Goal: Task Accomplishment & Management: Complete application form

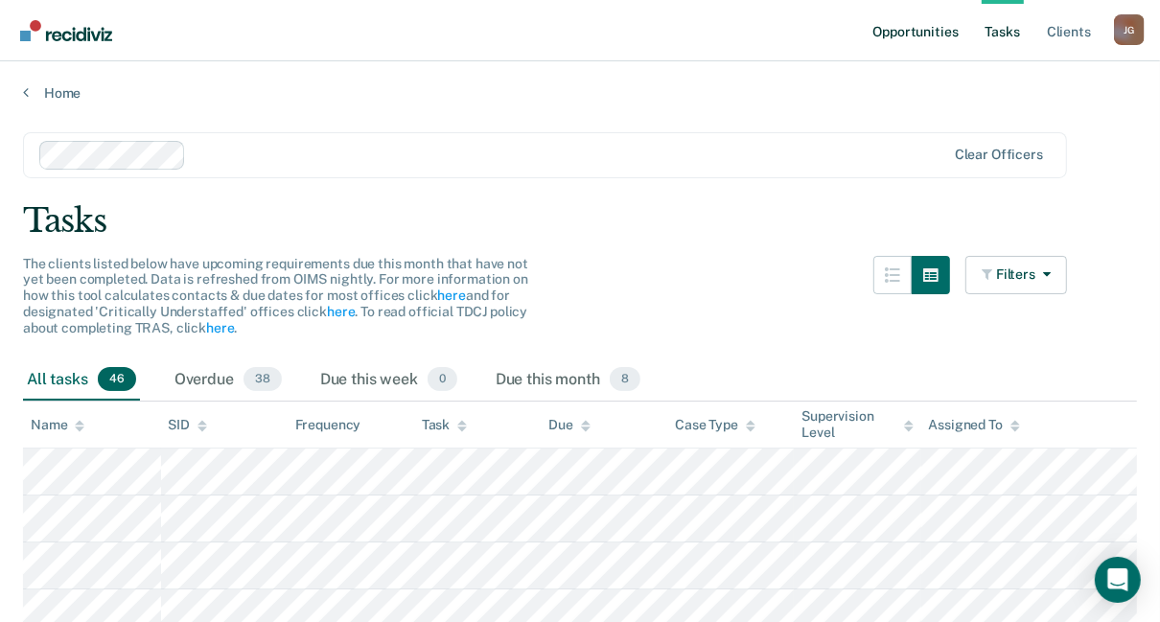
click at [911, 29] on link "Opportunities" at bounding box center [915, 30] width 93 height 61
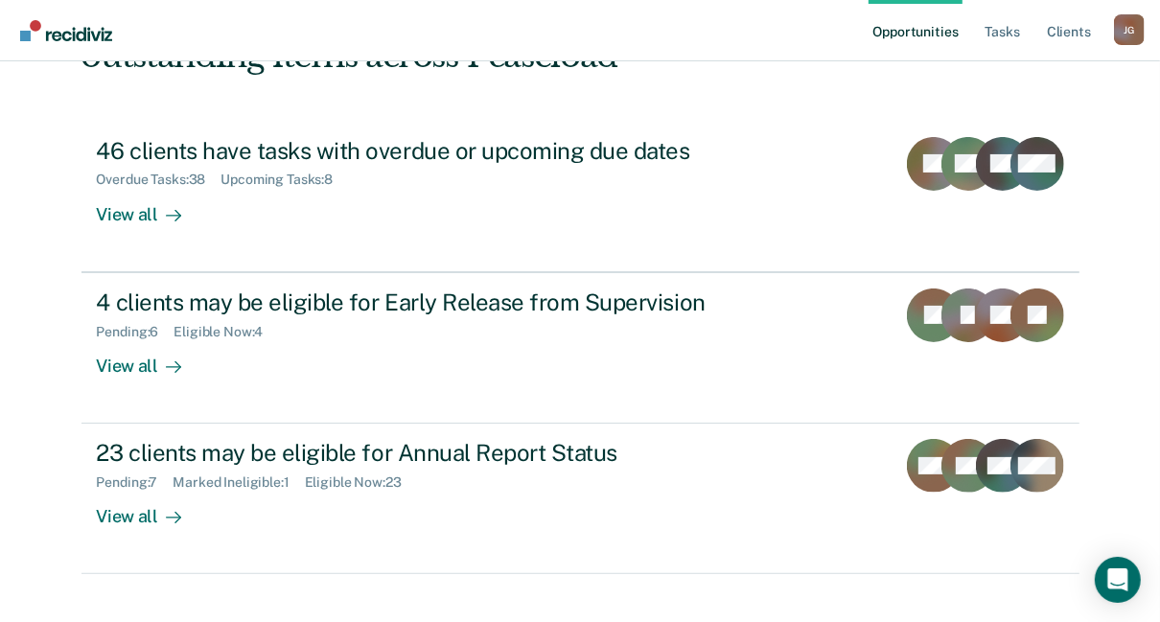
scroll to position [165, 0]
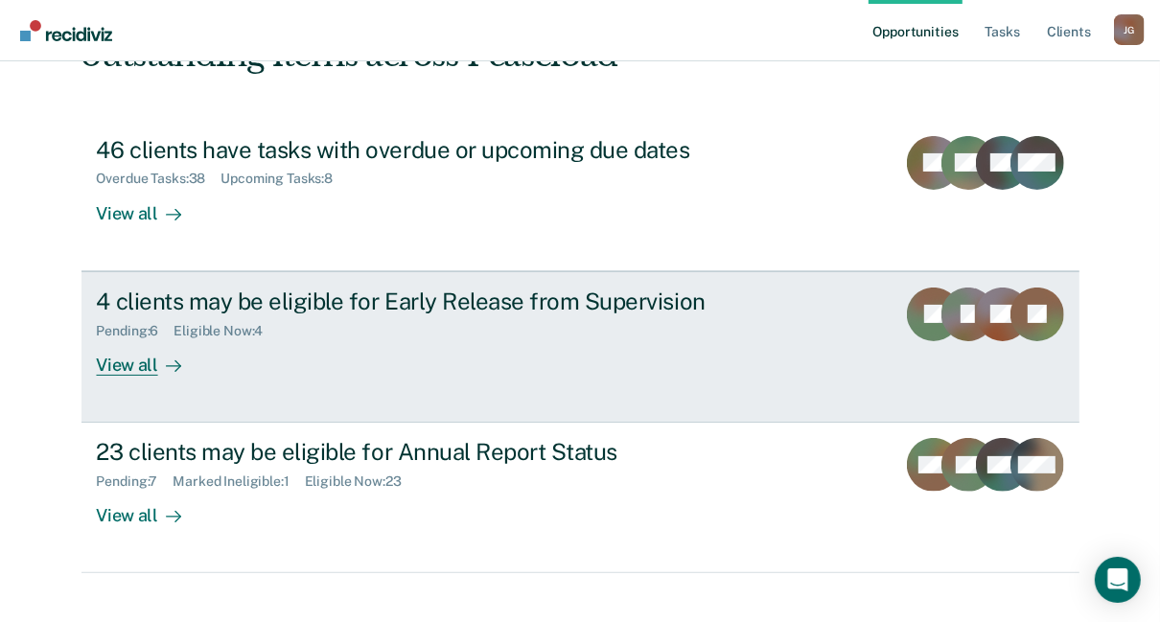
click at [237, 290] on div "4 clients may be eligible for Early Release from Supervision" at bounding box center [433, 302] width 673 height 28
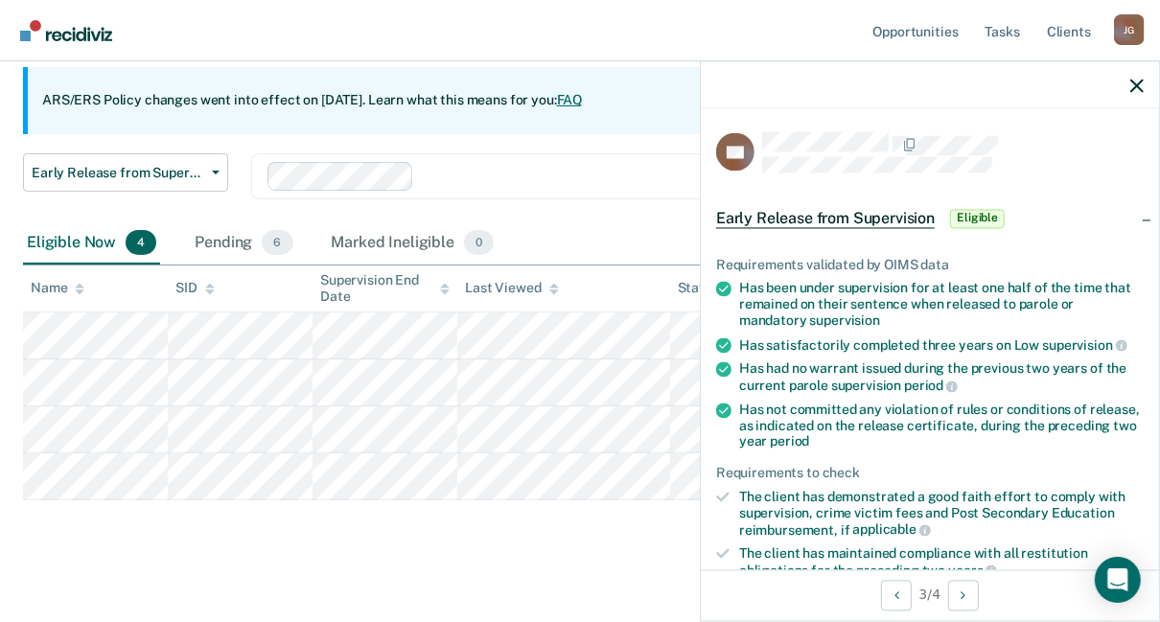
scroll to position [364, 0]
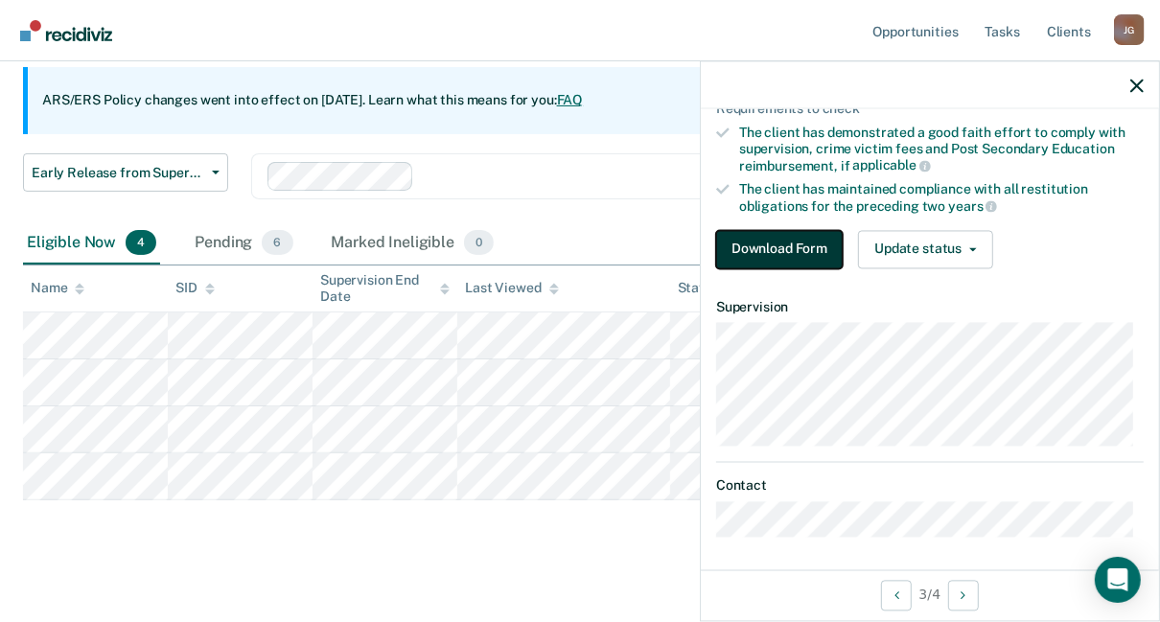
click at [781, 248] on button "Download Form" at bounding box center [779, 249] width 127 height 38
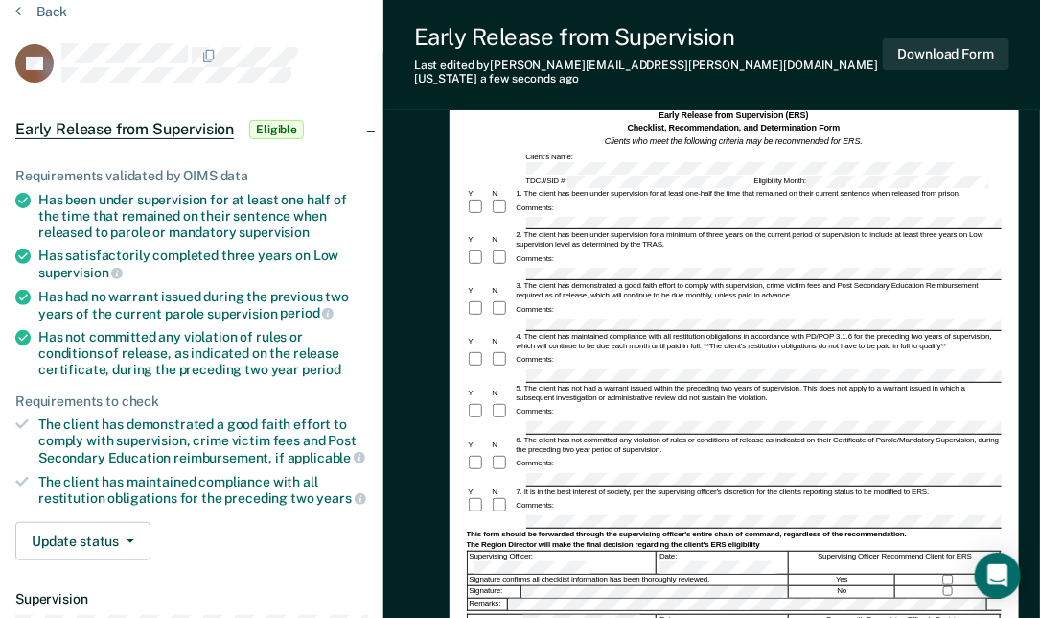
scroll to position [91, 0]
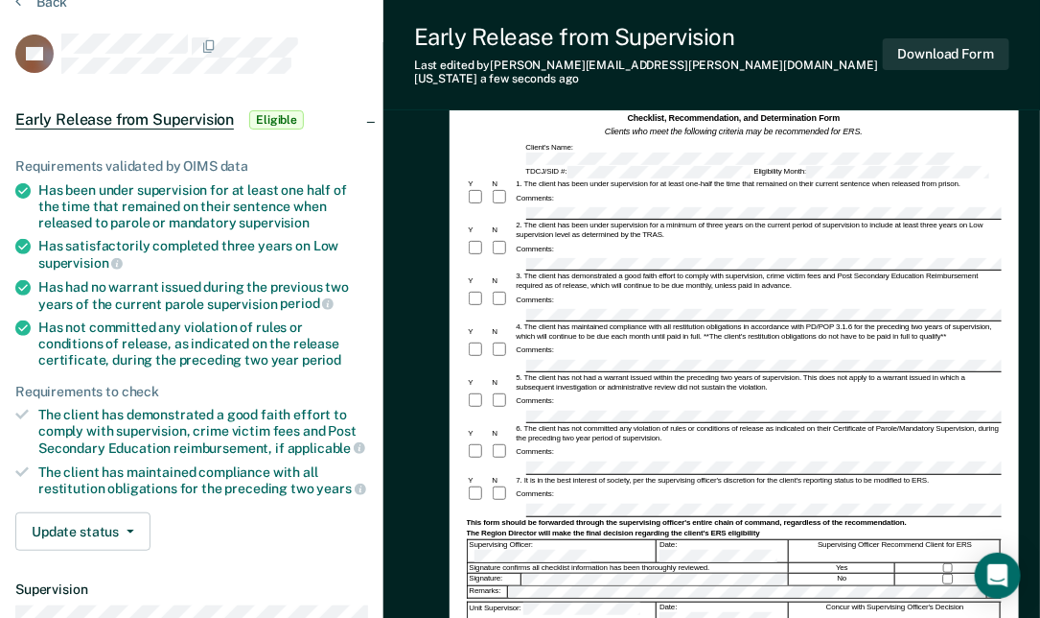
click at [634, 443] on div "Comments:" at bounding box center [734, 452] width 535 height 18
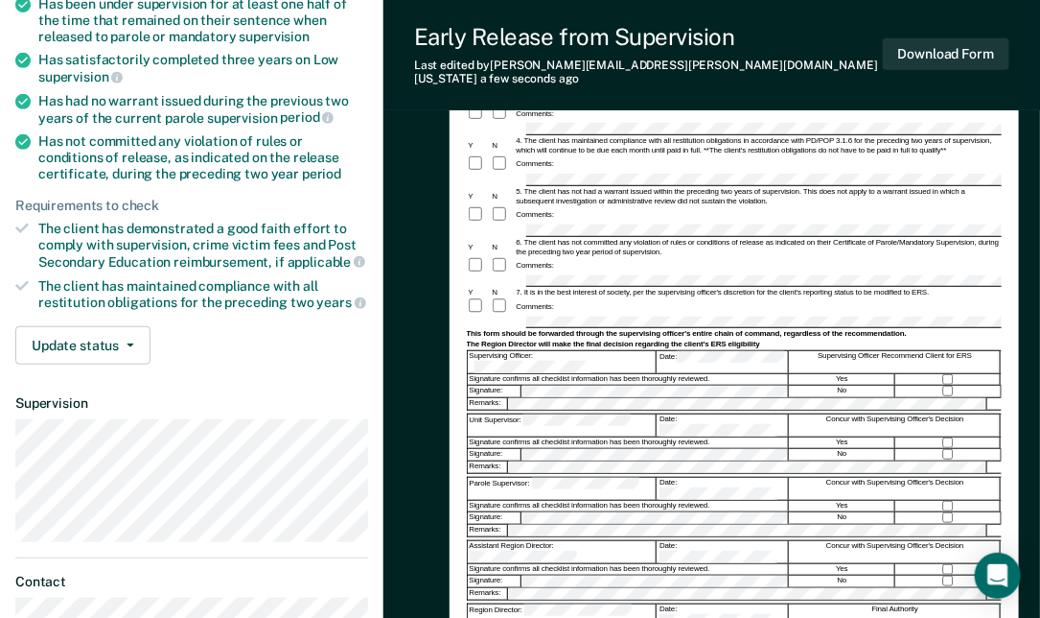
scroll to position [279, 0]
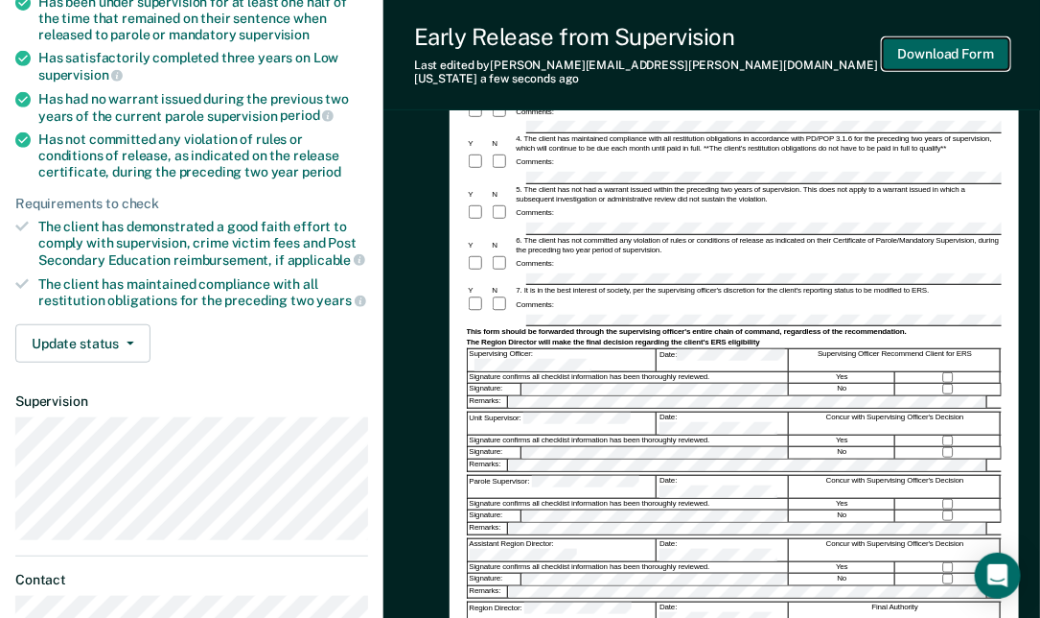
click at [958, 41] on button "Download Form" at bounding box center [946, 54] width 127 height 32
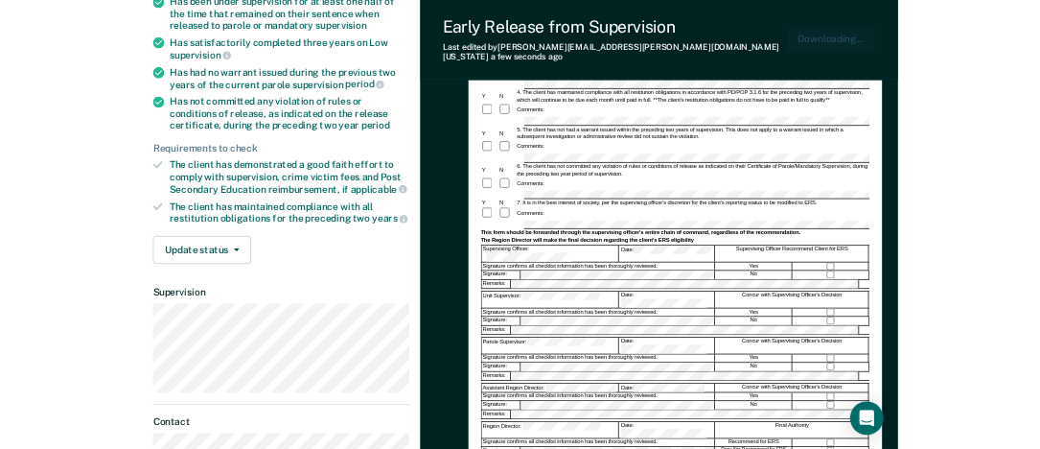
scroll to position [0, 0]
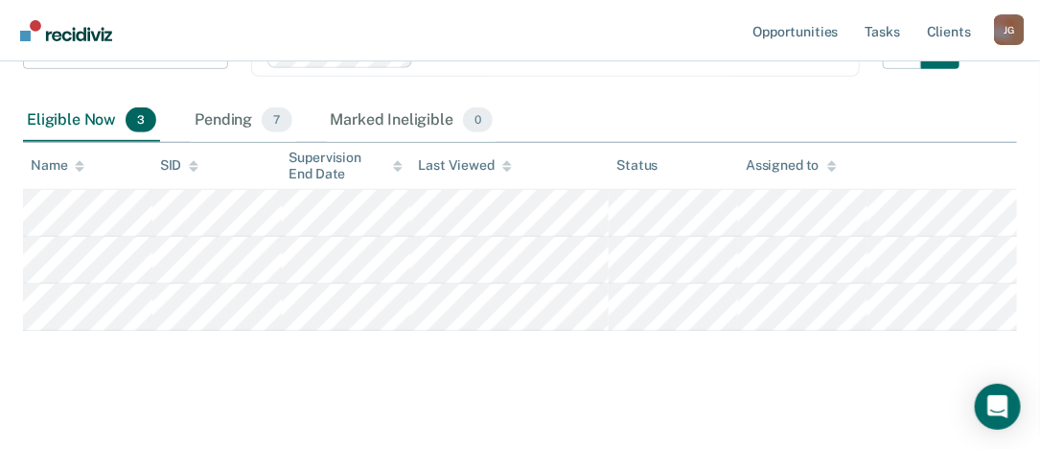
scroll to position [294, 0]
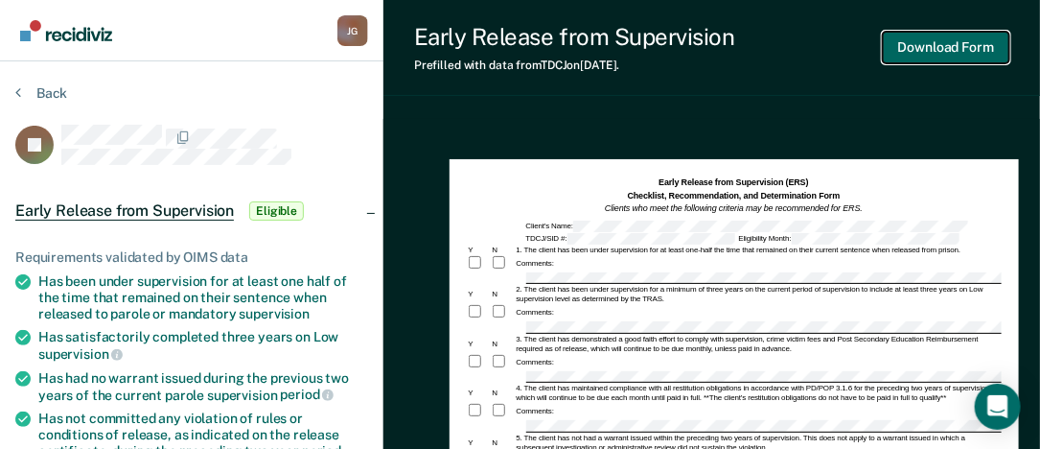
click at [932, 48] on button "Download Form" at bounding box center [946, 48] width 127 height 32
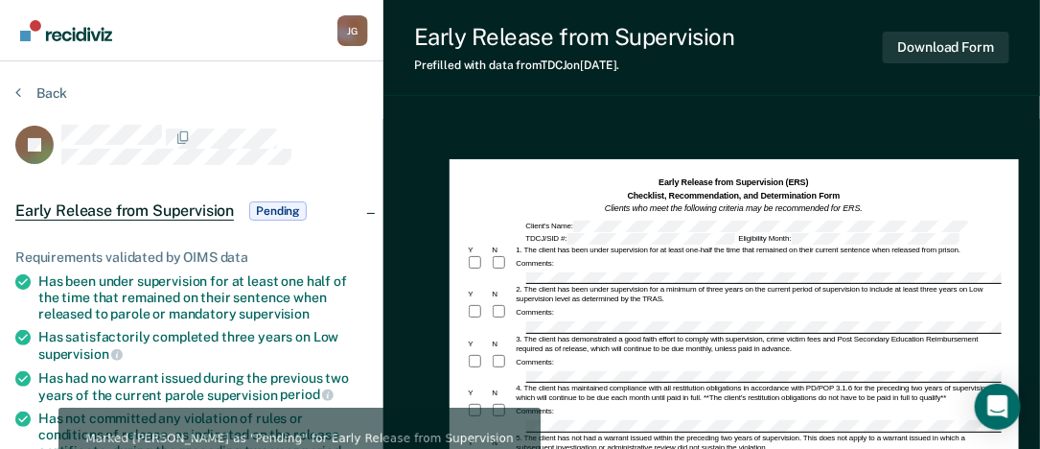
click at [1024, 19] on div "Early Release from Supervision Prefilled with data from TDCJ on 09-18-2025 . Do…" at bounding box center [712, 48] width 657 height 96
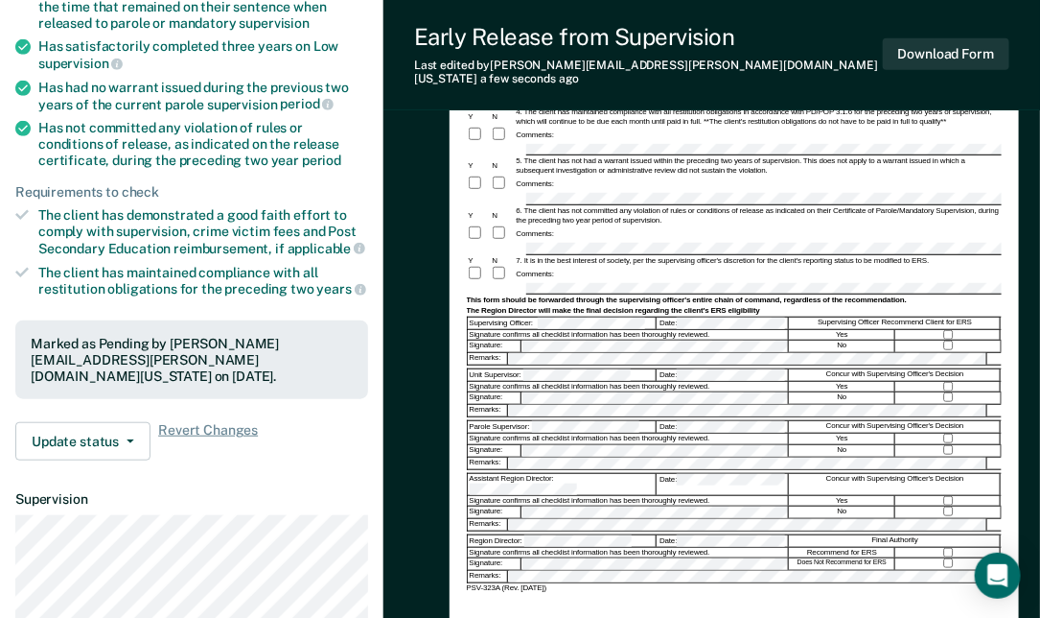
scroll to position [292, 0]
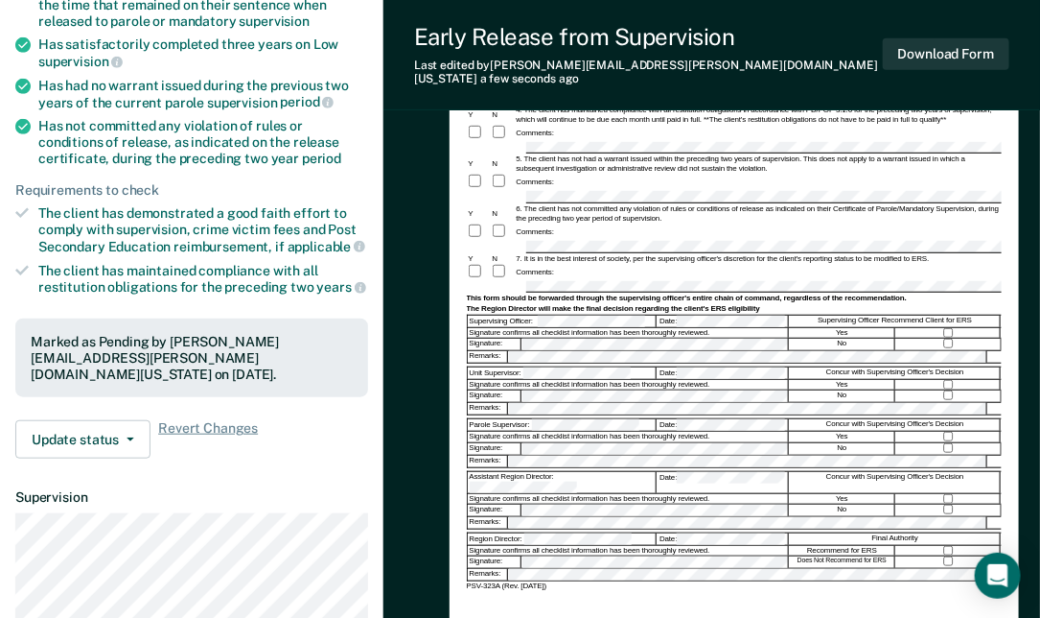
click at [601, 380] on div "Signature confirms all checklist information has been thoroughly reviewed." at bounding box center [629, 385] width 322 height 10
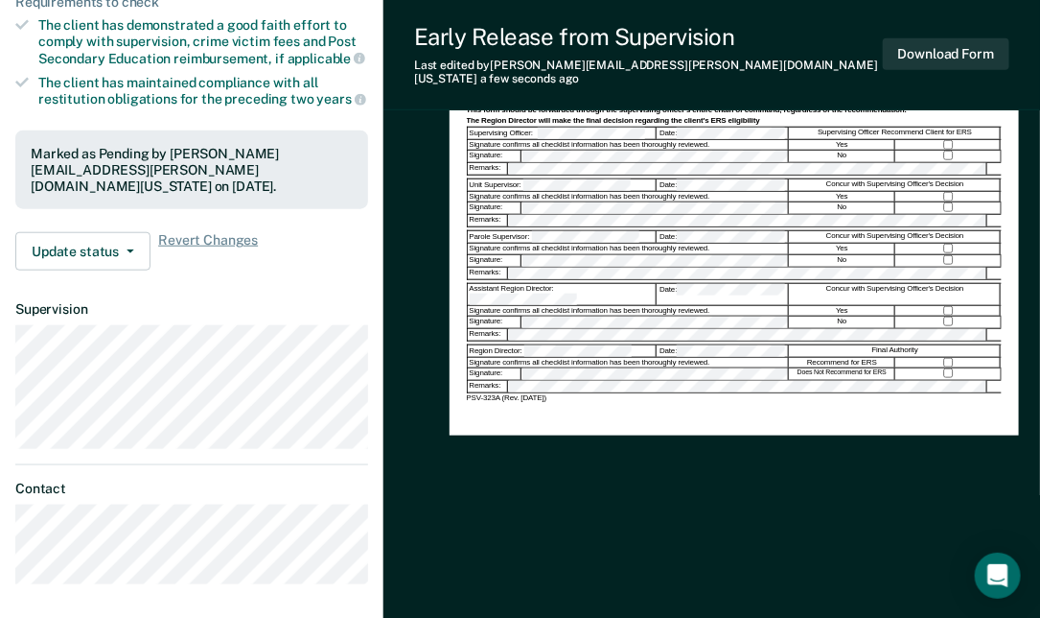
scroll to position [482, 0]
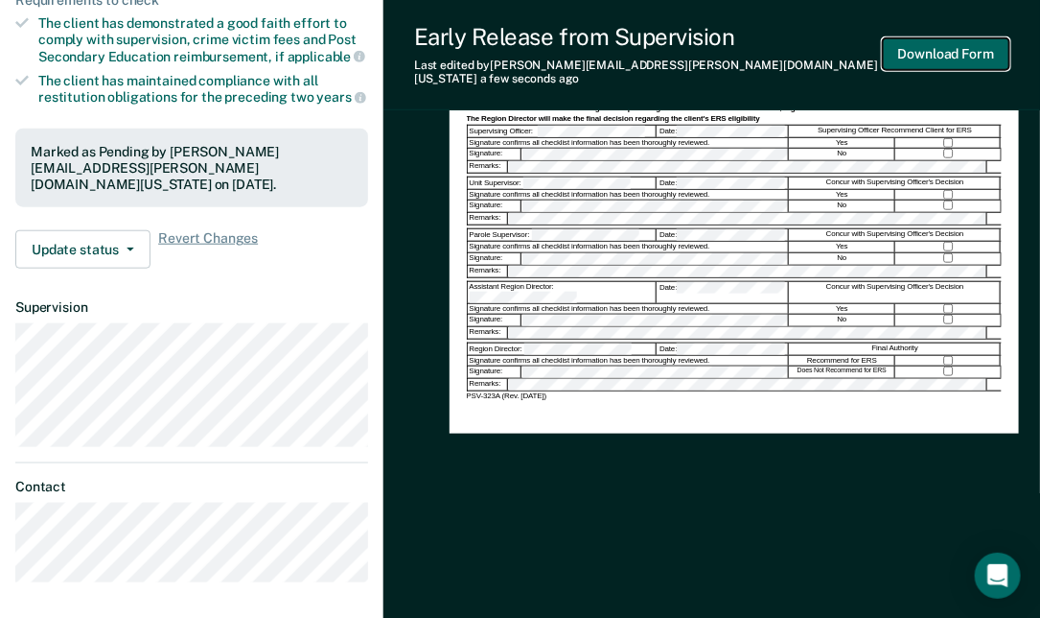
click at [946, 50] on button "Download Form" at bounding box center [946, 54] width 127 height 32
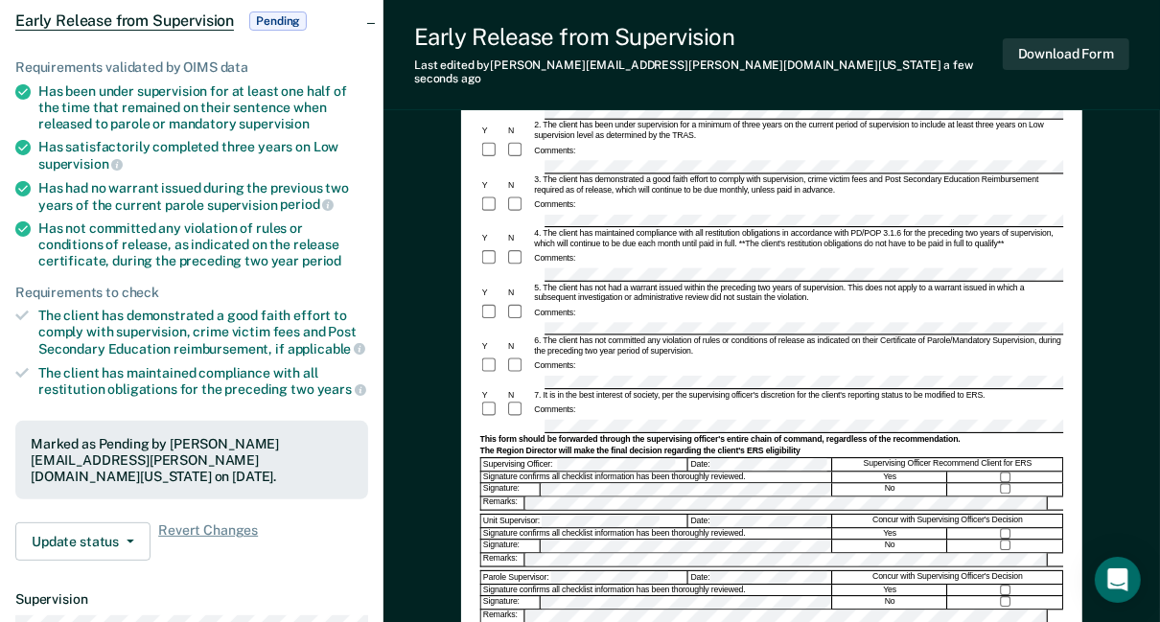
scroll to position [189, 0]
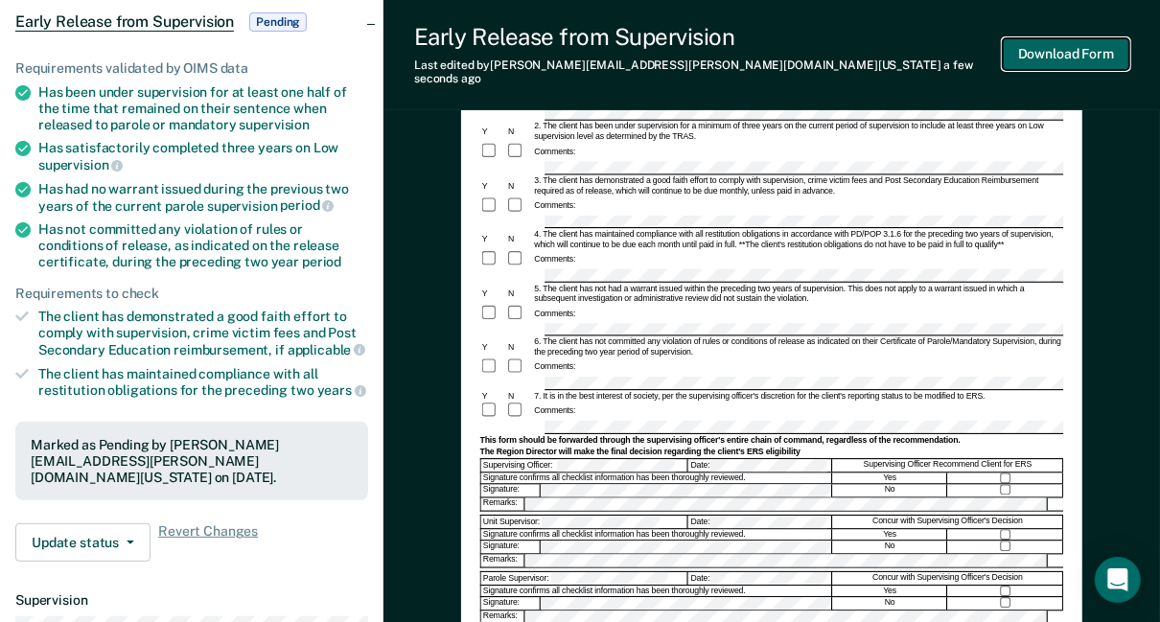
click at [1063, 42] on button "Download Form" at bounding box center [1066, 54] width 127 height 32
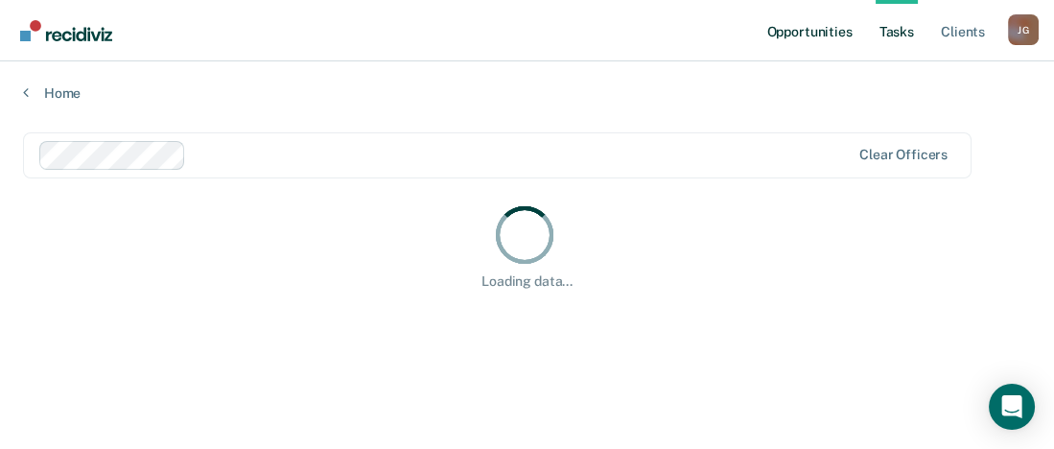
click at [816, 30] on link "Opportunities" at bounding box center [808, 30] width 93 height 61
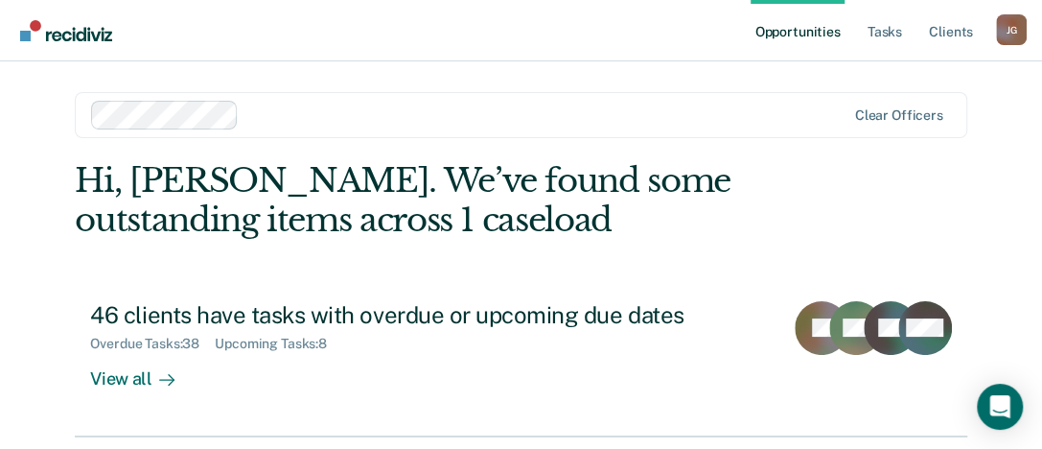
click at [806, 33] on link "Opportunities" at bounding box center [797, 30] width 93 height 61
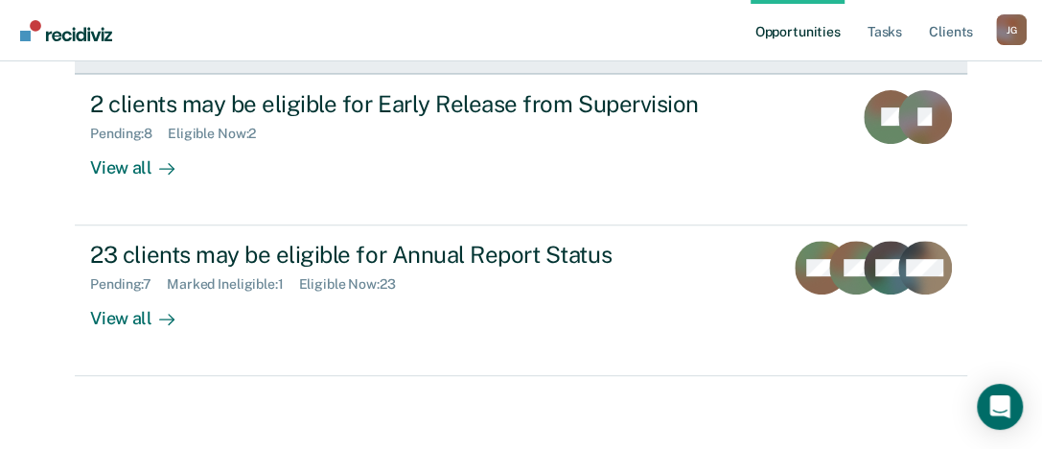
scroll to position [362, 0]
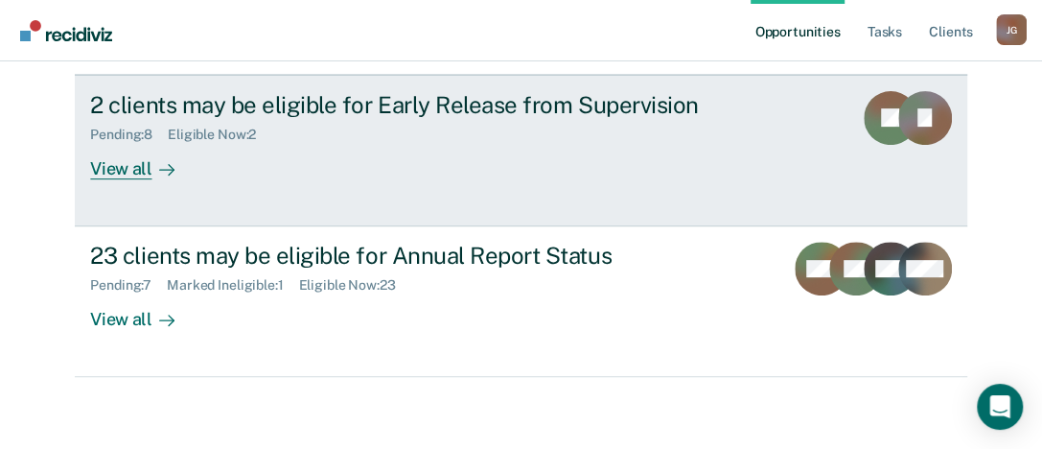
click at [123, 176] on div "View all" at bounding box center [143, 160] width 107 height 37
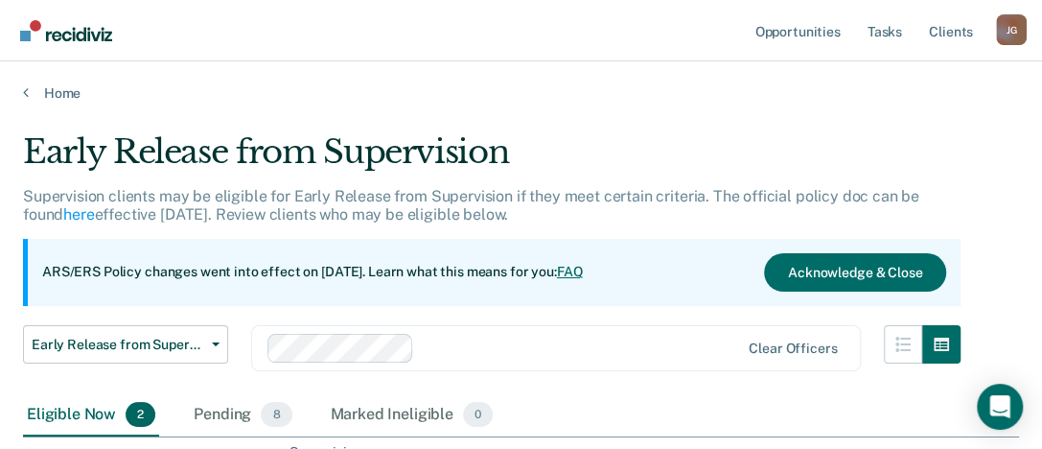
scroll to position [265, 0]
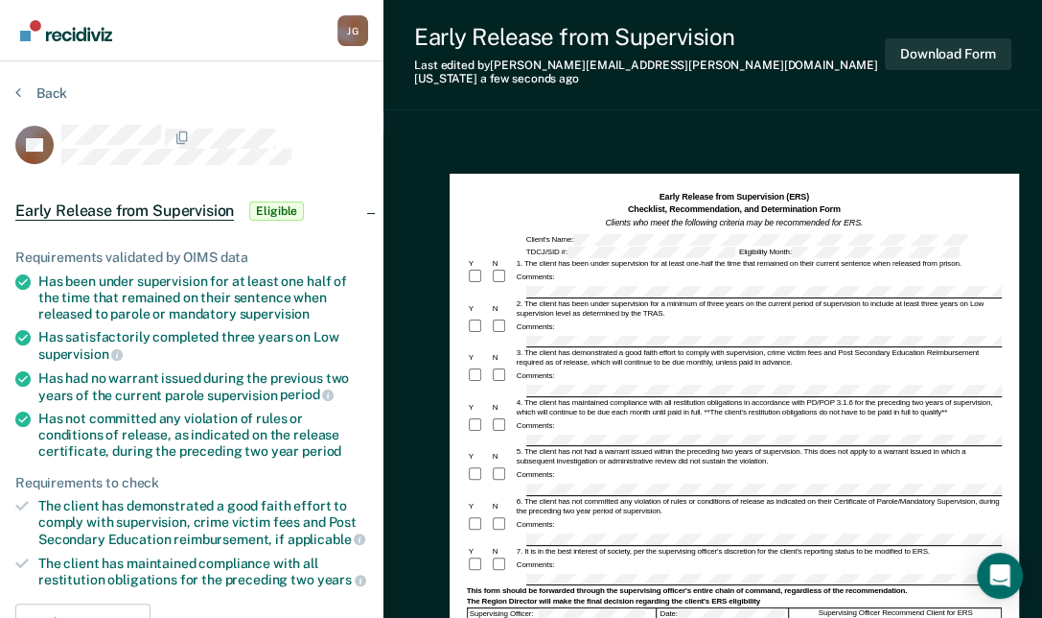
scroll to position [169, 0]
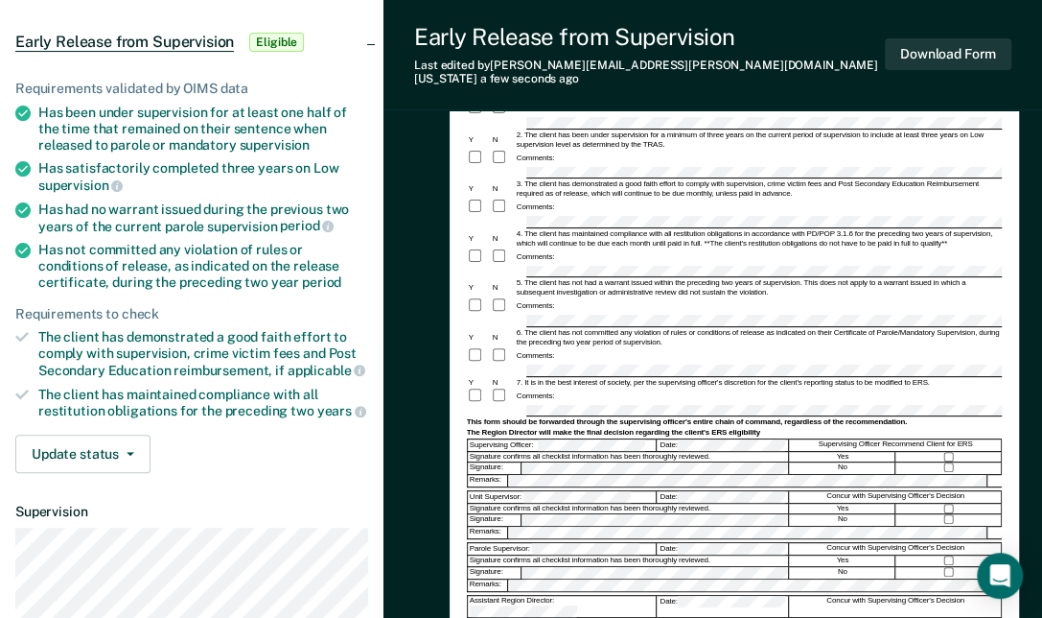
click at [613, 312] on form "Early Release from Supervision (ERS) Checklist, Recommendation, and Determinati…" at bounding box center [734, 368] width 535 height 692
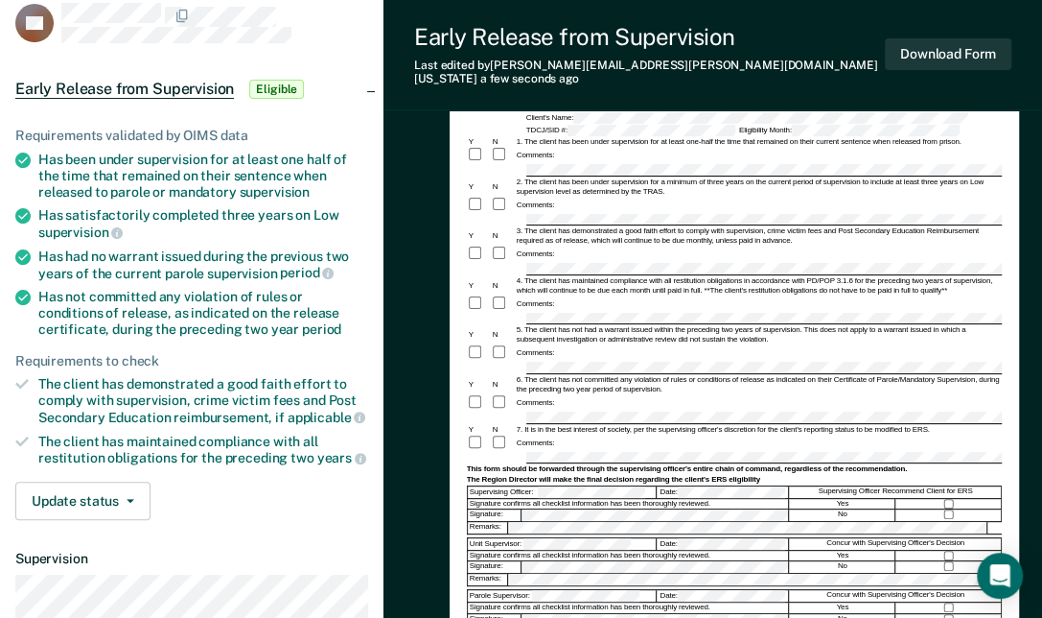
scroll to position [125, 0]
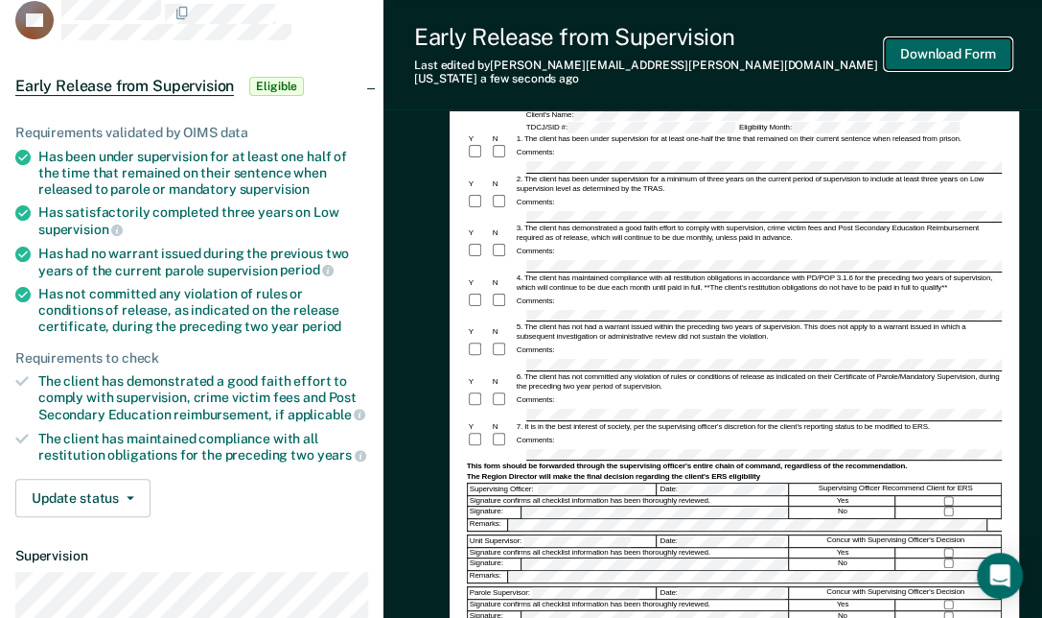
click at [923, 43] on button "Download Form" at bounding box center [948, 54] width 127 height 32
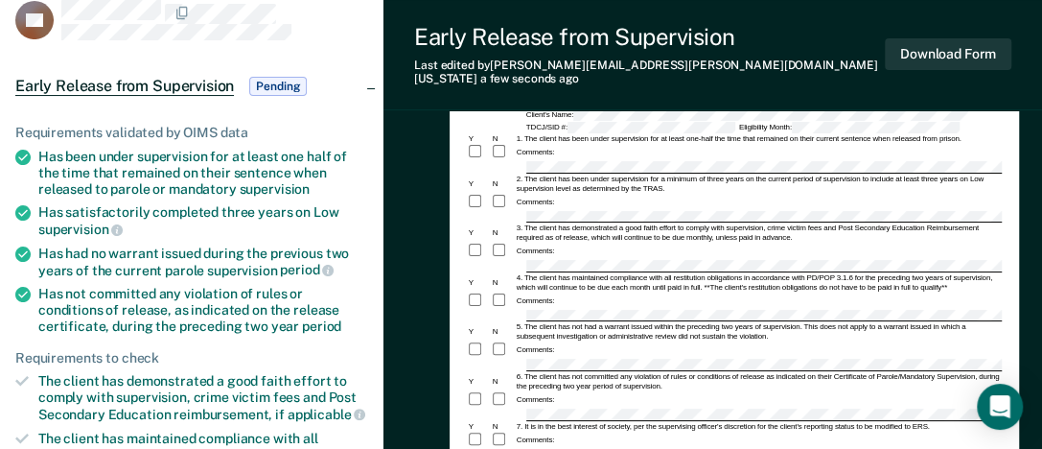
scroll to position [0, 0]
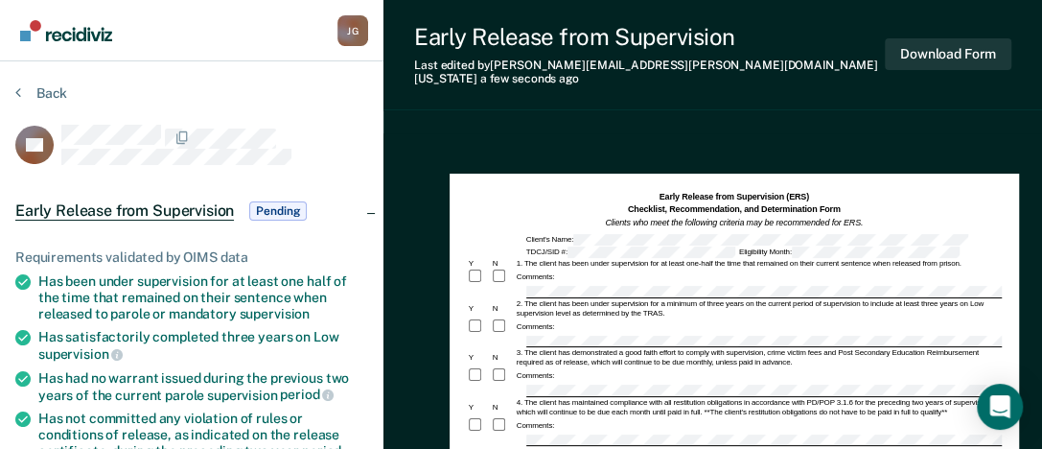
scroll to position [218, 0]
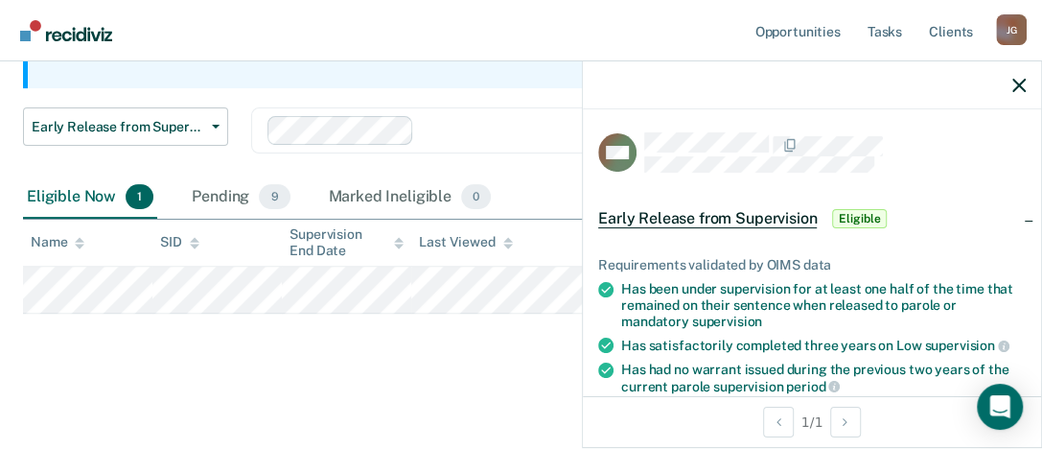
click at [865, 210] on span "Eligible" at bounding box center [859, 218] width 55 height 19
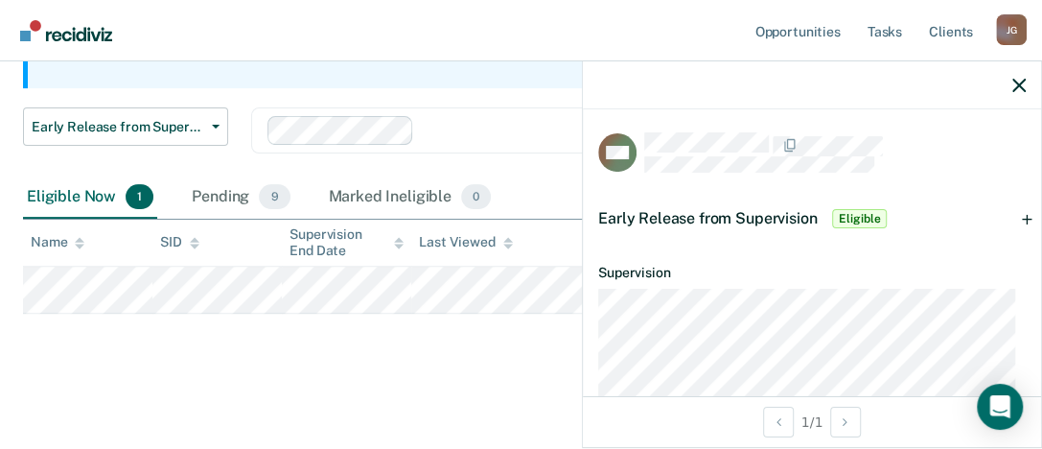
click at [865, 210] on span "Eligible" at bounding box center [859, 218] width 55 height 19
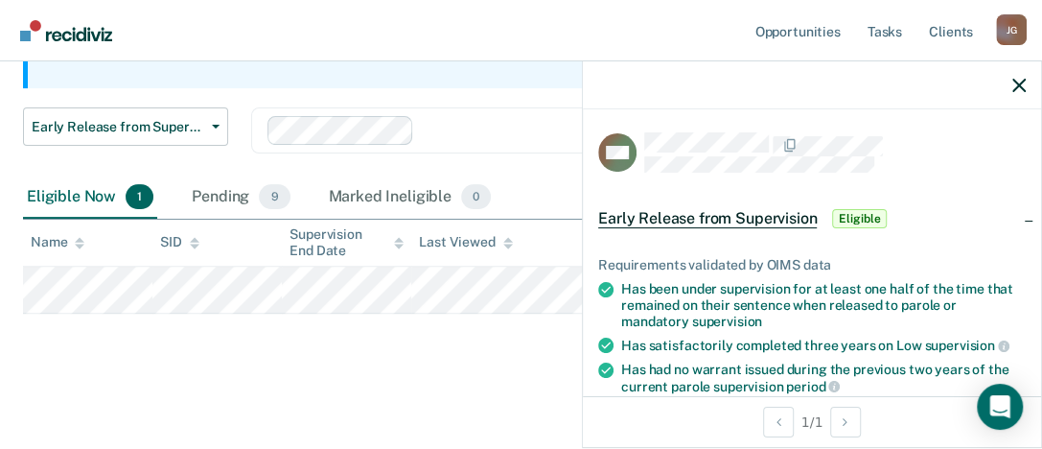
click at [467, 343] on div "Early Release from Supervision Supervision clients may be eligible for Early Re…" at bounding box center [521, 142] width 996 height 455
click at [509, 373] on main "Early Release from Supervision Supervision clients may be eligible for Early Re…" at bounding box center [521, 165] width 1042 height 562
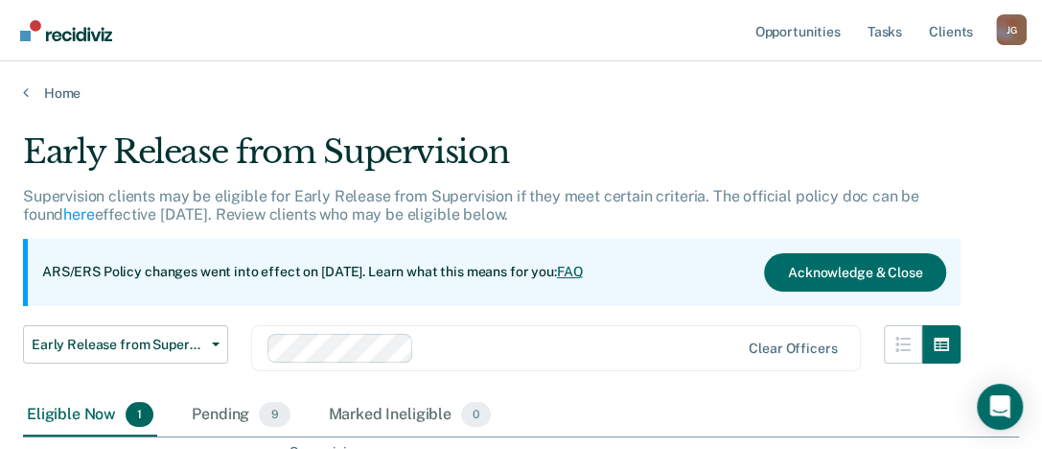
scroll to position [218, 0]
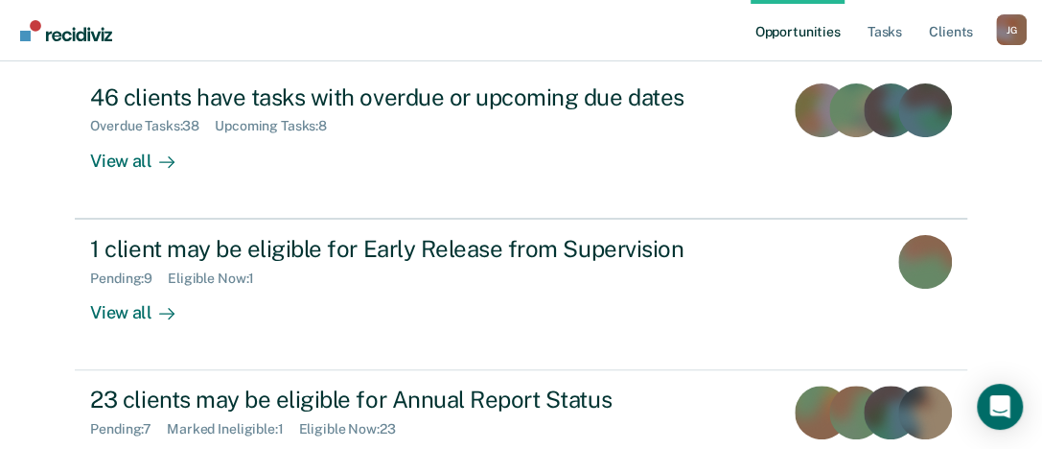
scroll to position [362, 0]
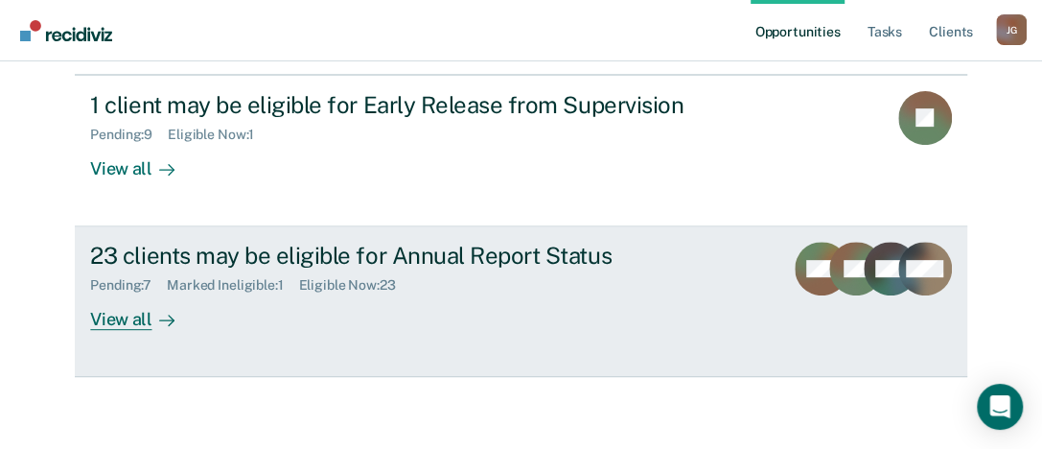
click at [266, 256] on div "23 clients may be eligible for Annual Report Status" at bounding box center [426, 256] width 673 height 28
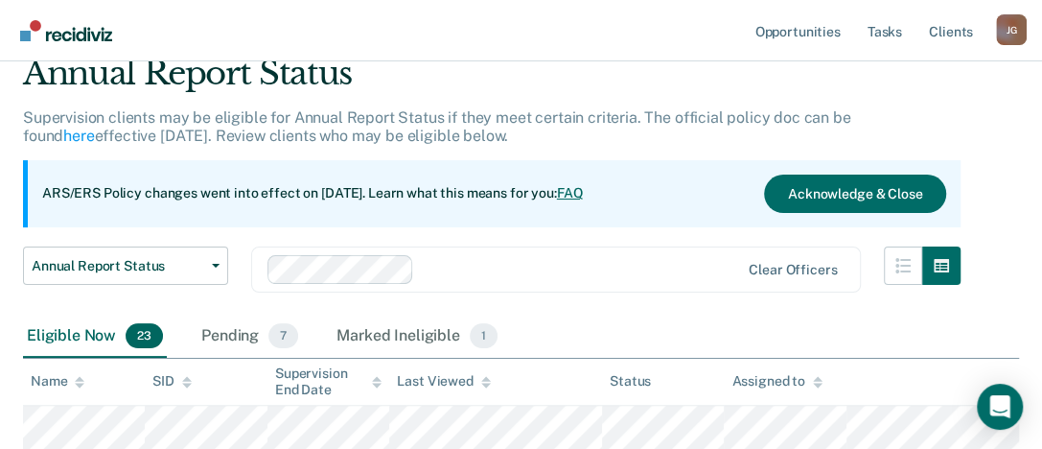
scroll to position [70, 0]
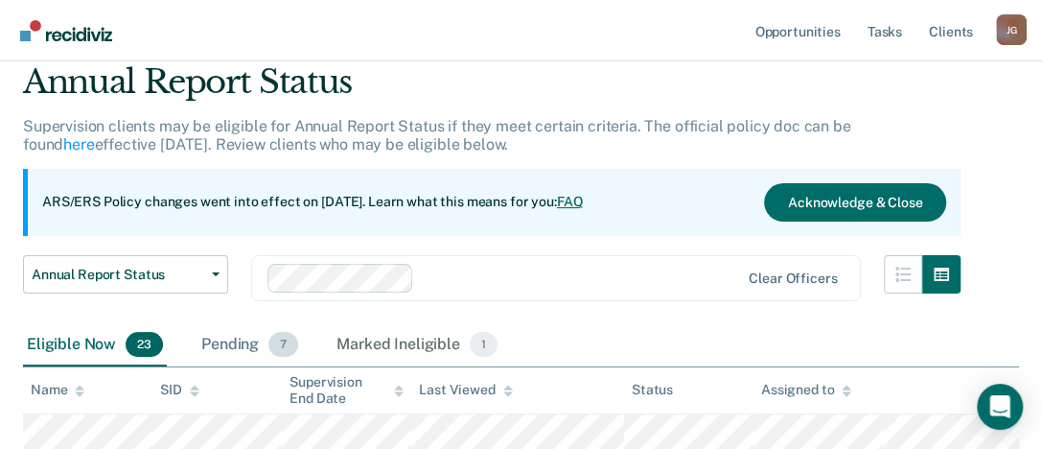
click at [235, 342] on div "Pending 7" at bounding box center [250, 345] width 105 height 42
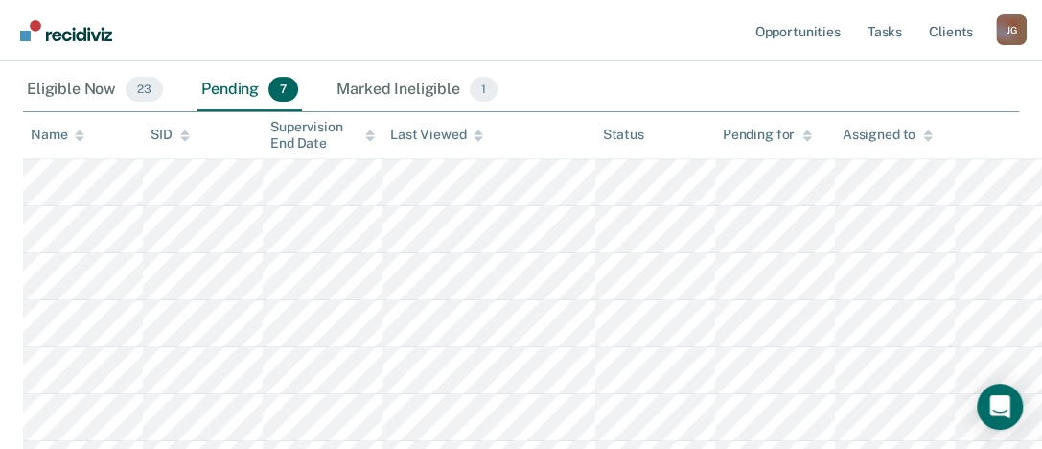
scroll to position [325, 0]
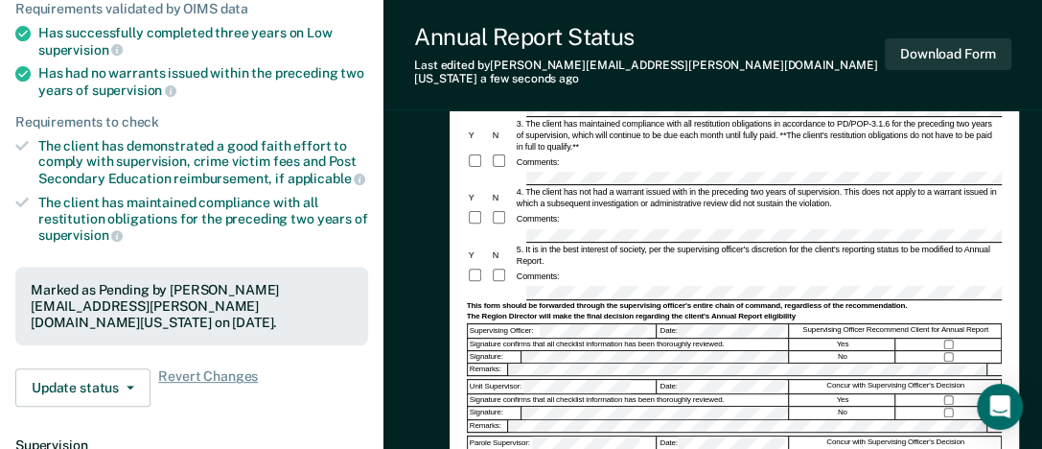
scroll to position [218, 0]
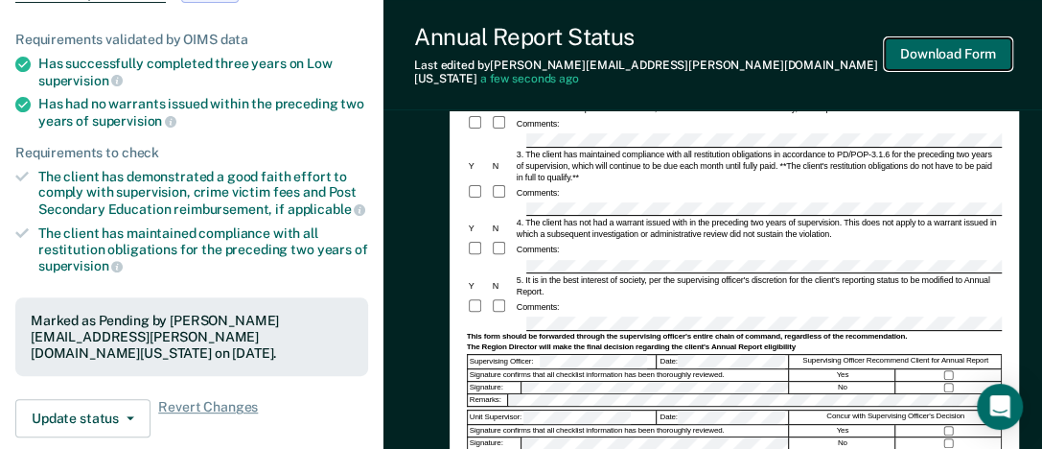
click at [941, 44] on button "Download Form" at bounding box center [948, 54] width 127 height 32
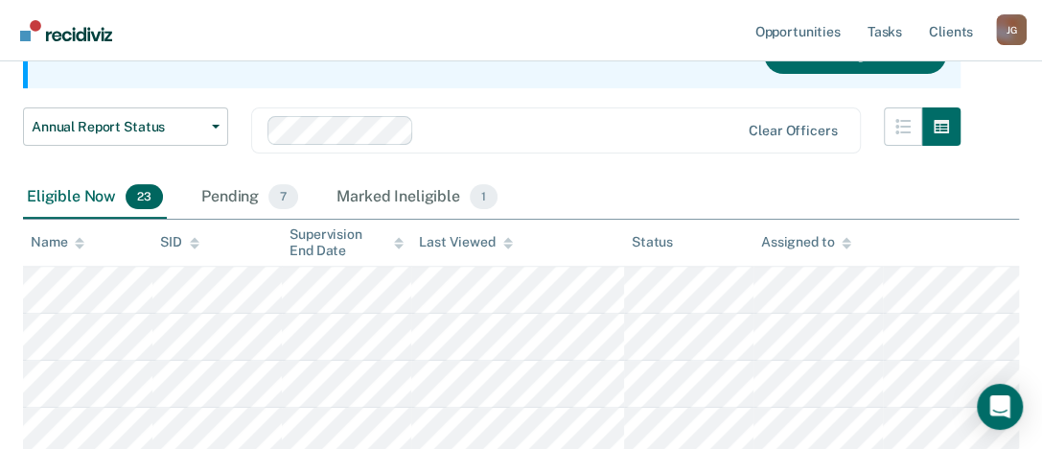
scroll to position [325, 0]
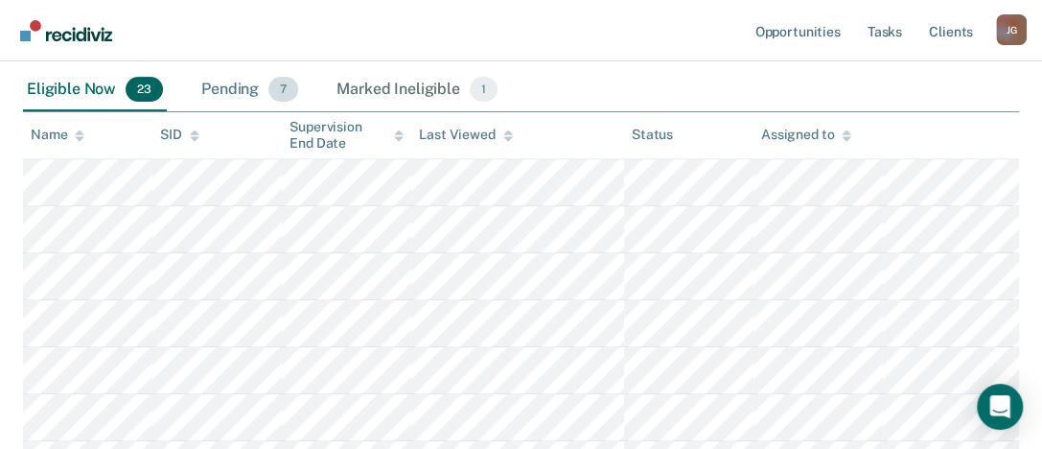
click at [243, 87] on div "Pending 7" at bounding box center [250, 90] width 105 height 42
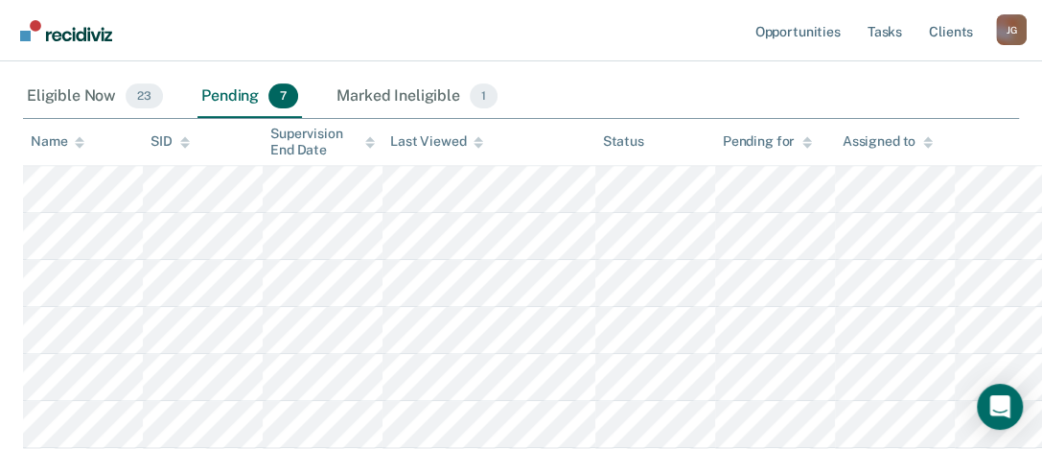
scroll to position [316, 0]
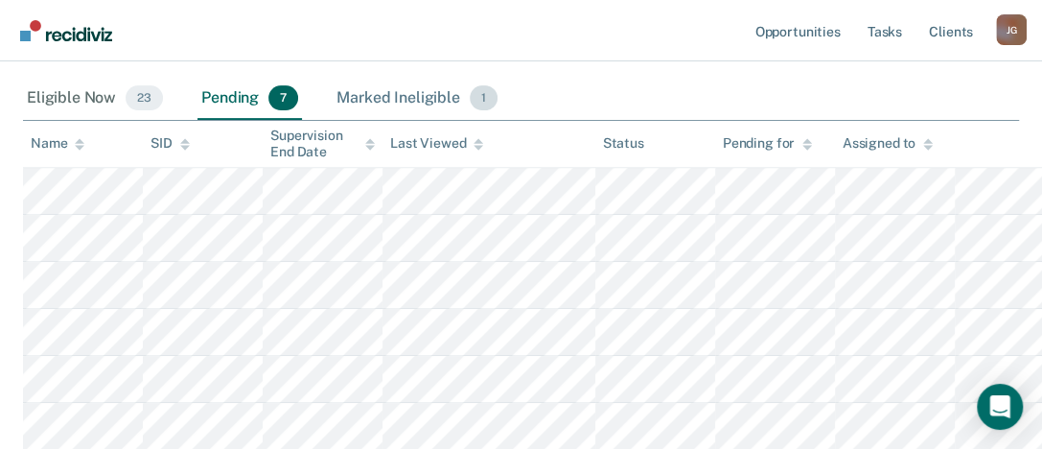
click at [421, 88] on div "Marked Ineligible 1" at bounding box center [417, 99] width 169 height 42
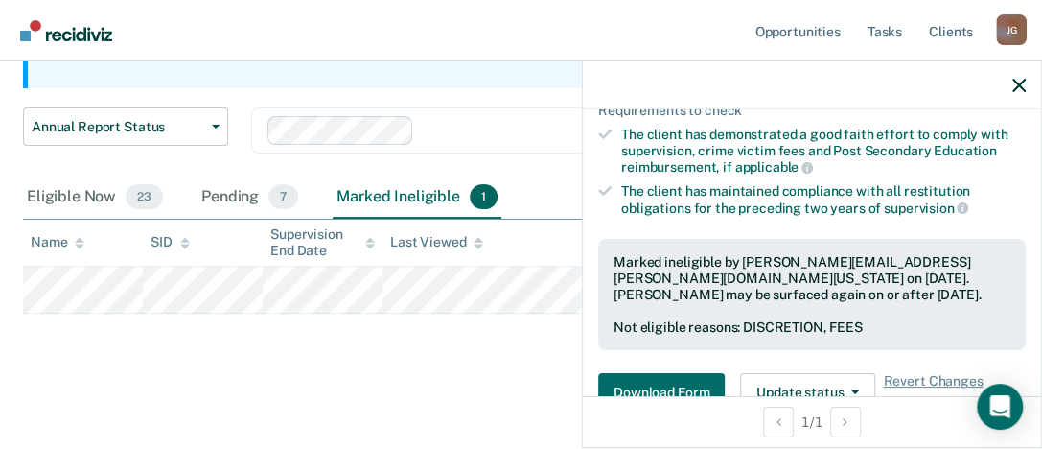
scroll to position [463, 0]
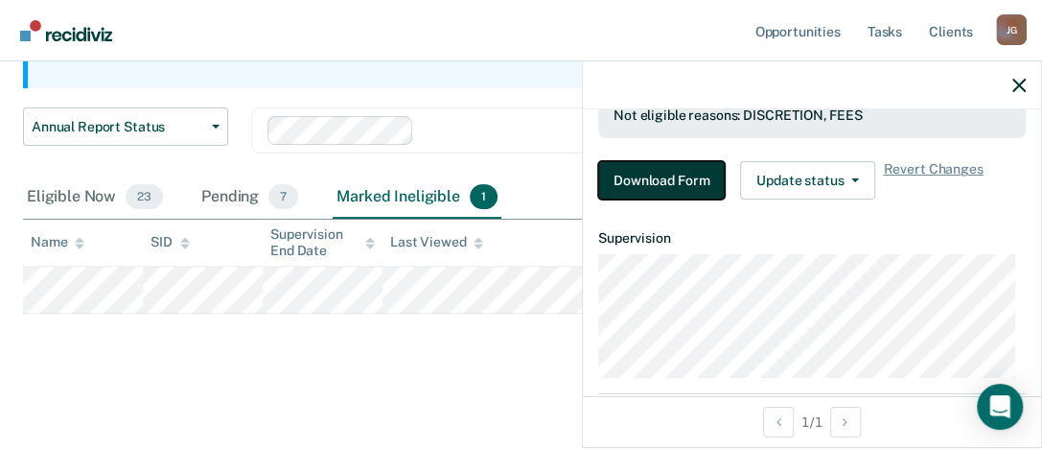
click at [673, 177] on button "Download Form" at bounding box center [661, 180] width 127 height 38
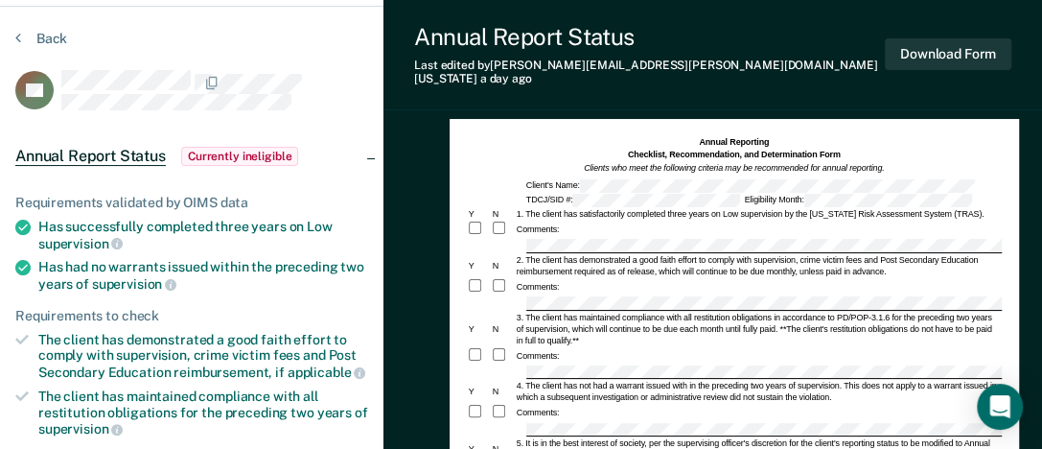
scroll to position [52, 0]
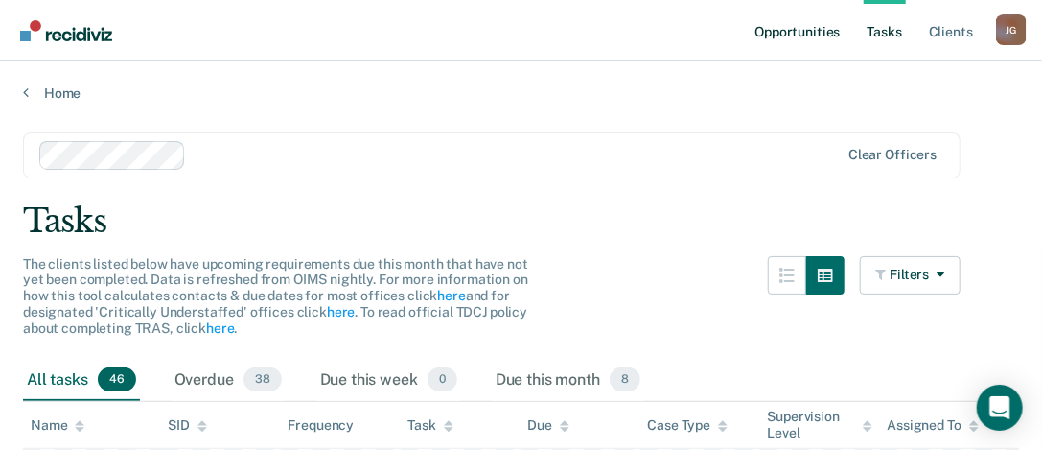
click at [813, 29] on link "Opportunities" at bounding box center [797, 30] width 93 height 61
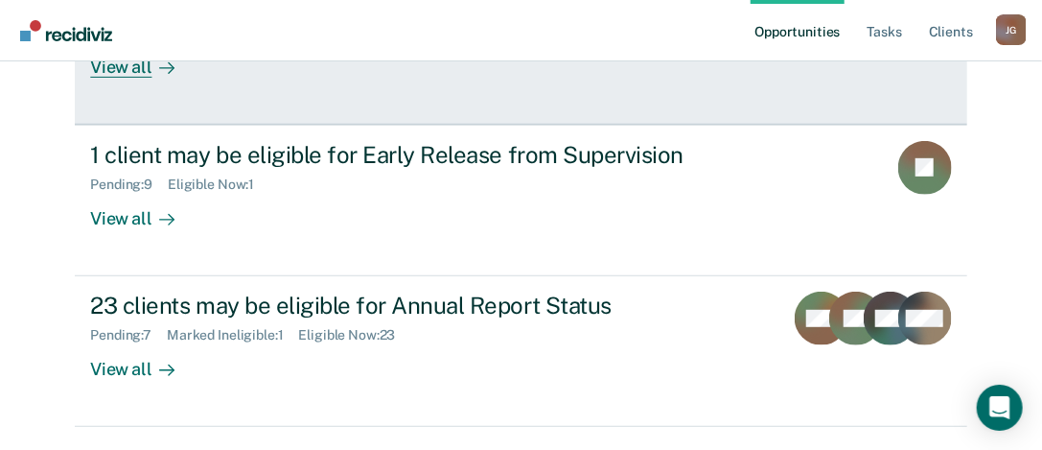
scroll to position [295, 0]
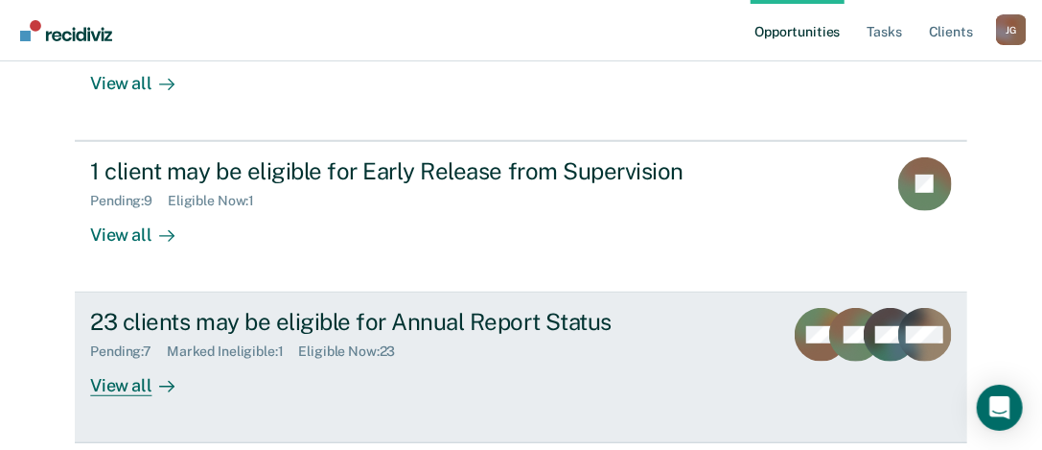
click at [117, 384] on div "View all" at bounding box center [143, 378] width 107 height 37
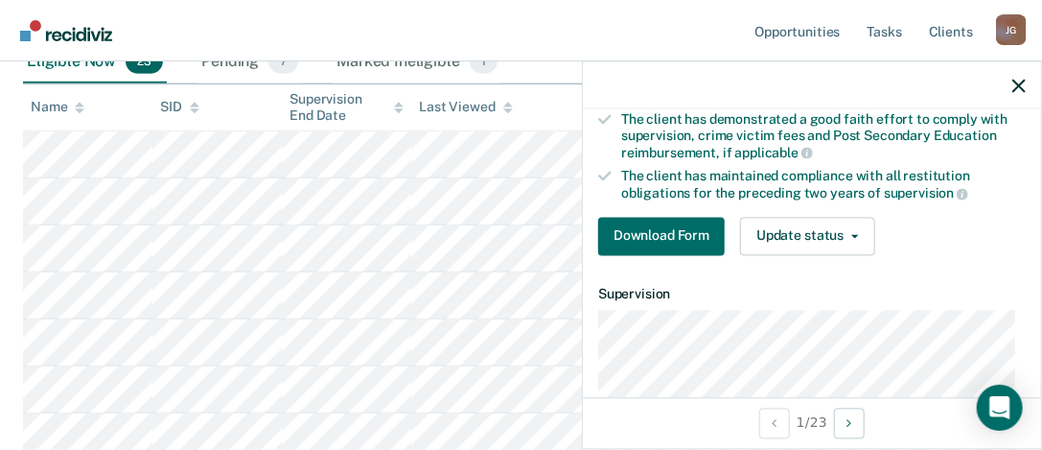
scroll to position [267, 0]
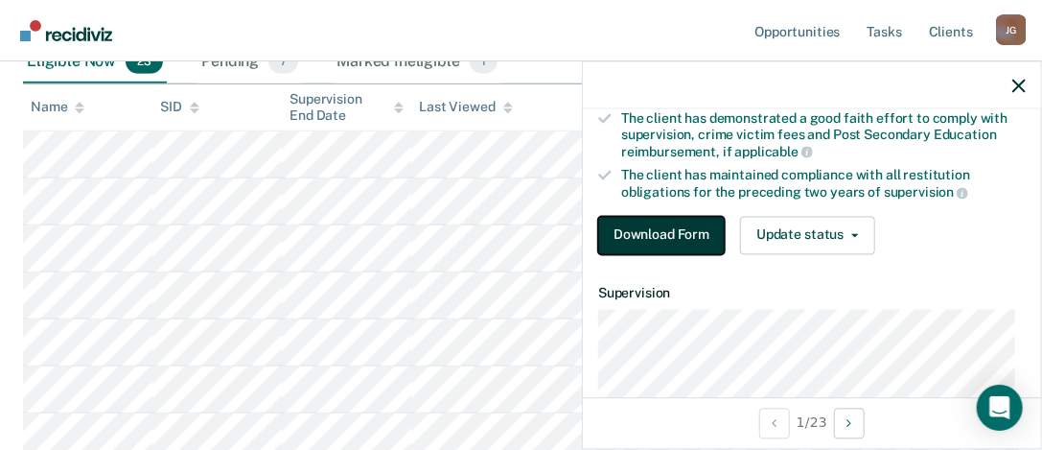
click at [639, 217] on button "Download Form" at bounding box center [661, 235] width 127 height 38
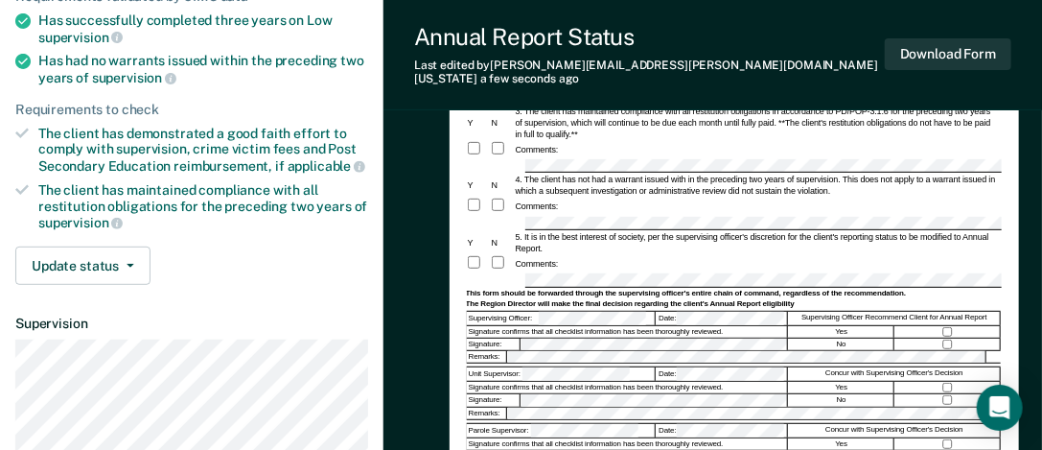
scroll to position [255, 0]
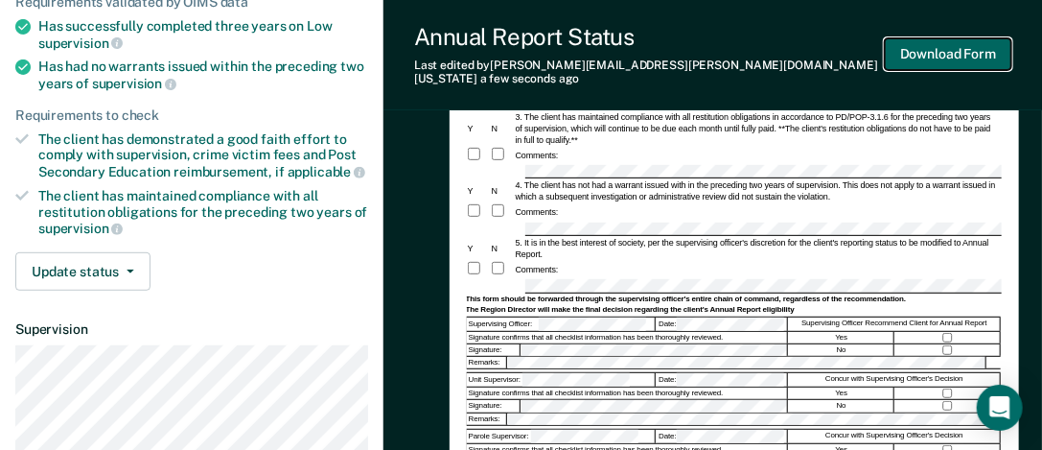
click at [943, 49] on button "Download Form" at bounding box center [948, 54] width 127 height 32
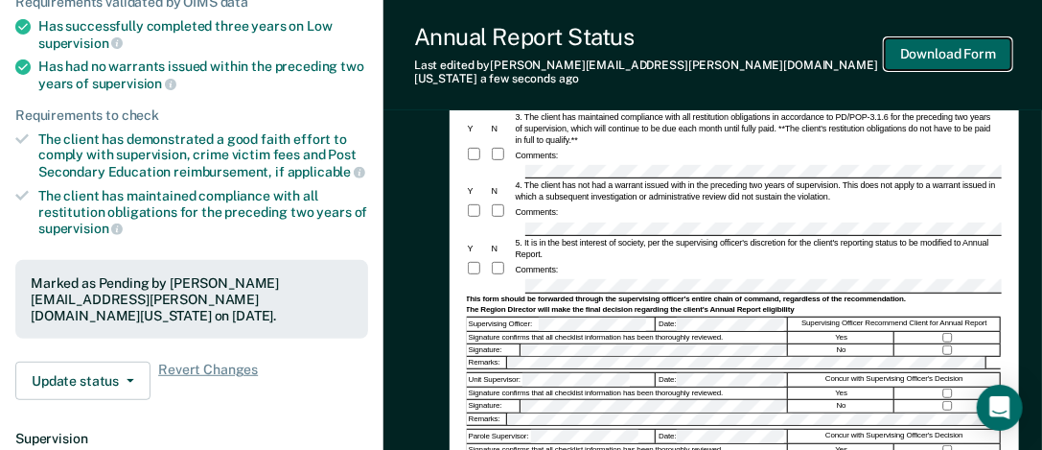
click at [951, 50] on button "Download Form" at bounding box center [948, 54] width 127 height 32
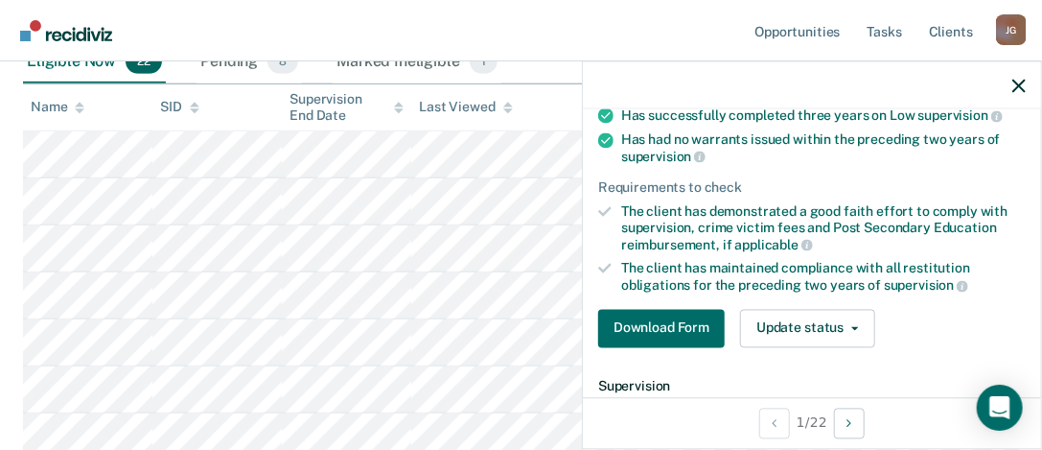
scroll to position [174, 0]
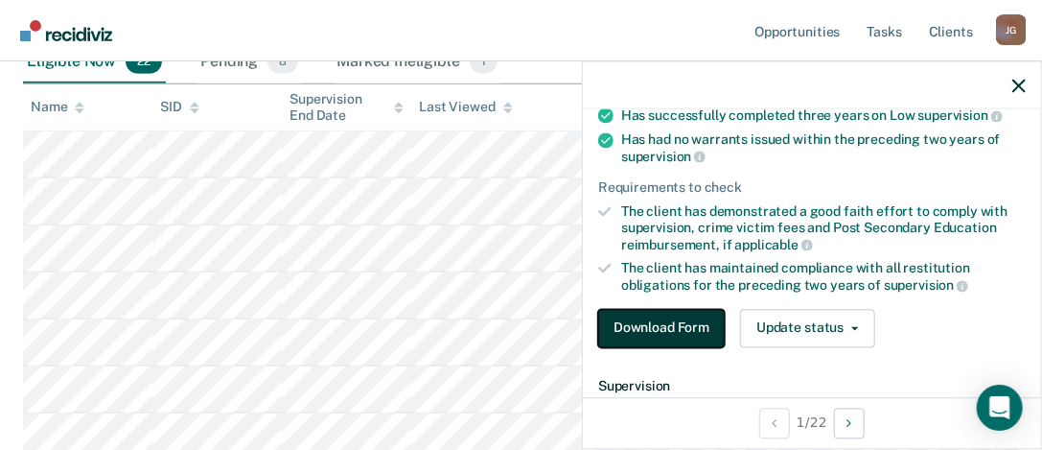
click at [670, 320] on button "Download Form" at bounding box center [661, 328] width 127 height 38
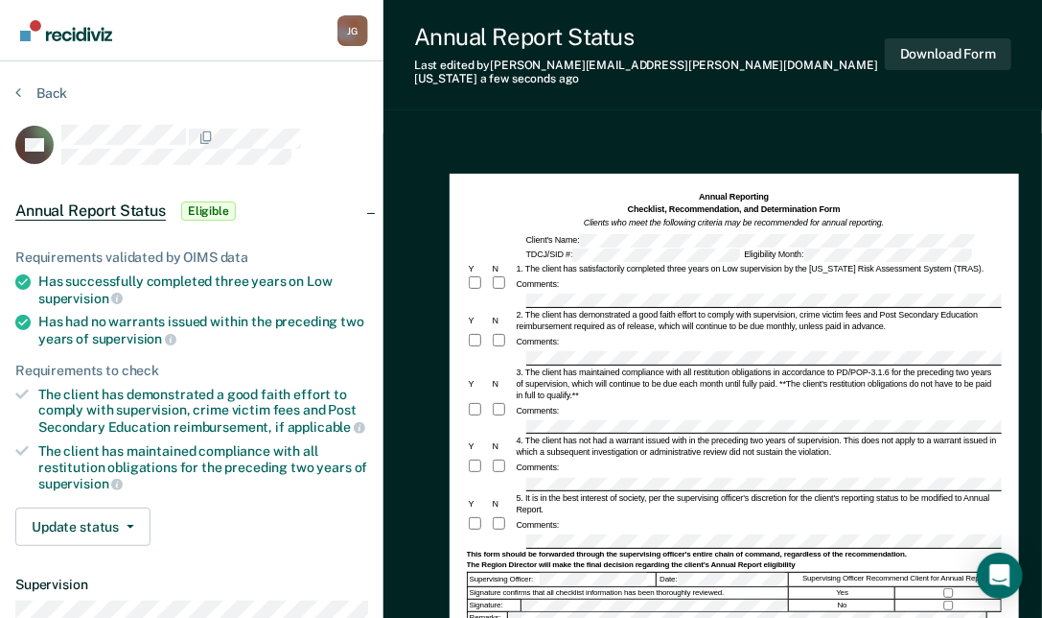
click at [649, 275] on form "Annual Reporting Checklist, Recommendation, and Determination Form Clients who …" at bounding box center [734, 532] width 535 height 682
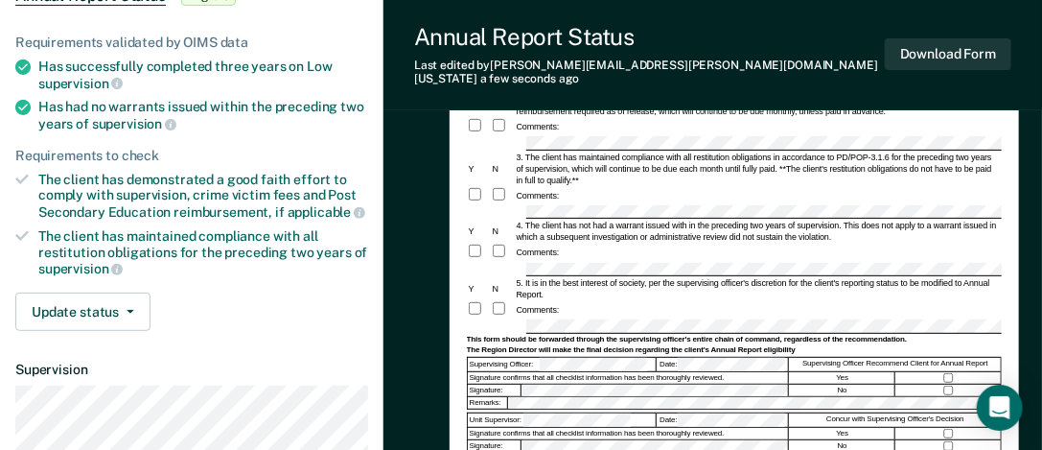
scroll to position [216, 0]
click at [593, 300] on div "Comments:" at bounding box center [734, 308] width 535 height 17
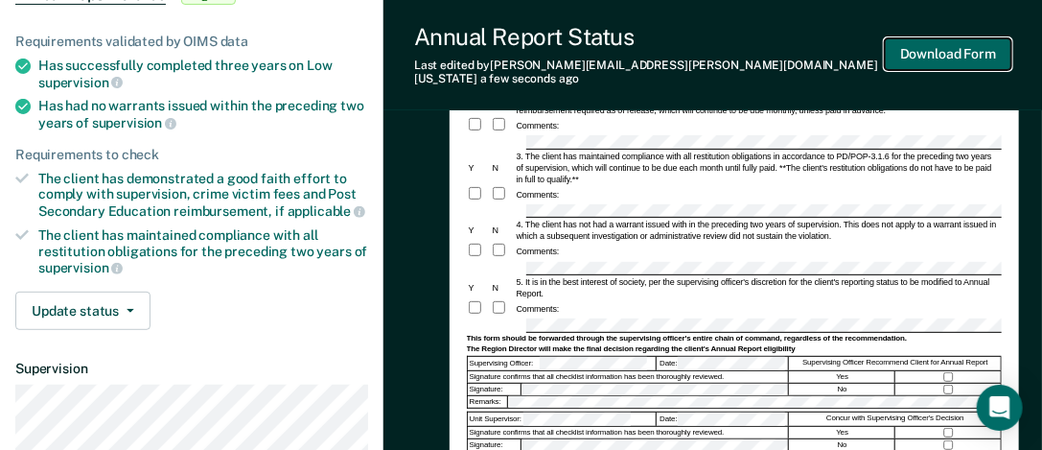
click at [945, 46] on button "Download Form" at bounding box center [948, 54] width 127 height 32
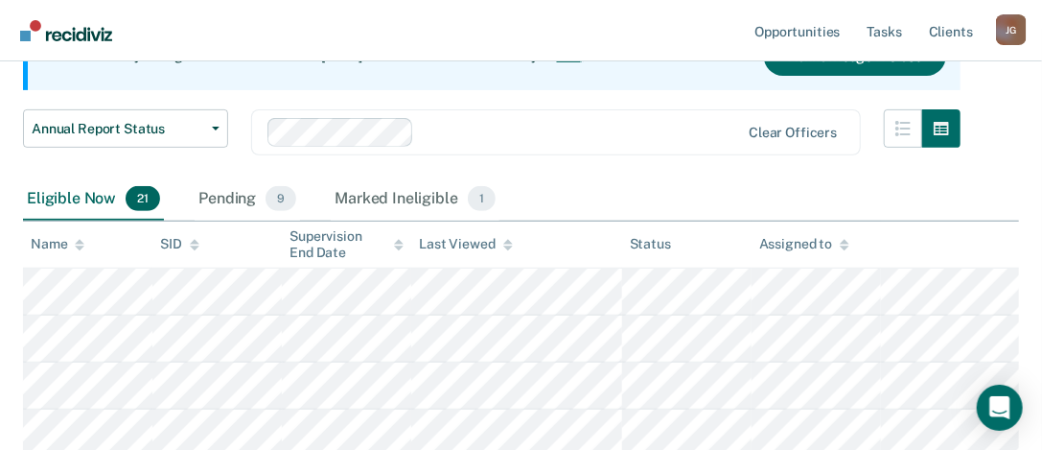
scroll to position [353, 0]
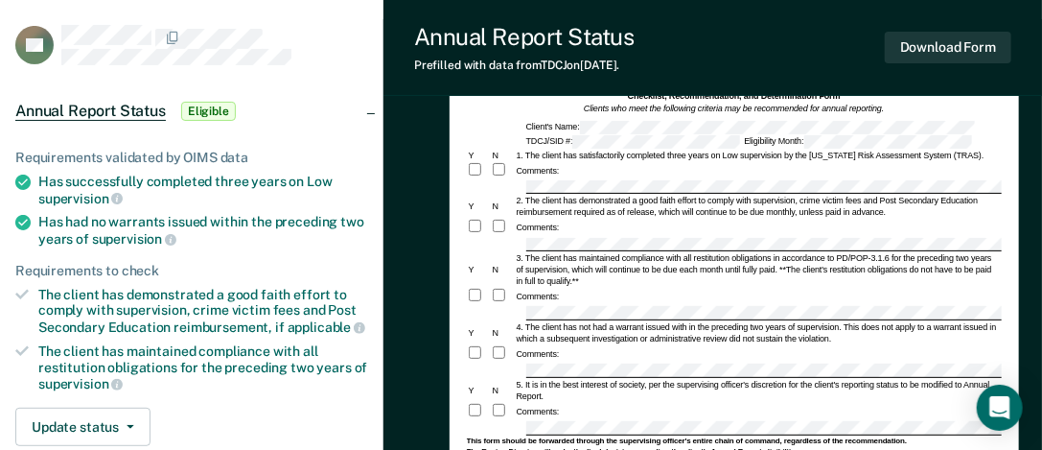
scroll to position [100, 0]
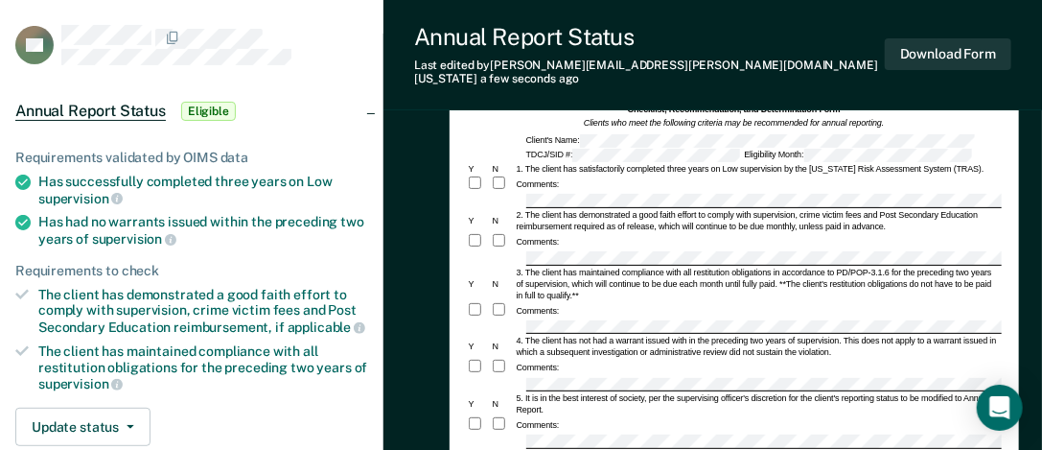
click at [559, 303] on div "Comments:" at bounding box center [734, 310] width 535 height 17
click at [658, 233] on div "Comments:" at bounding box center [734, 241] width 535 height 17
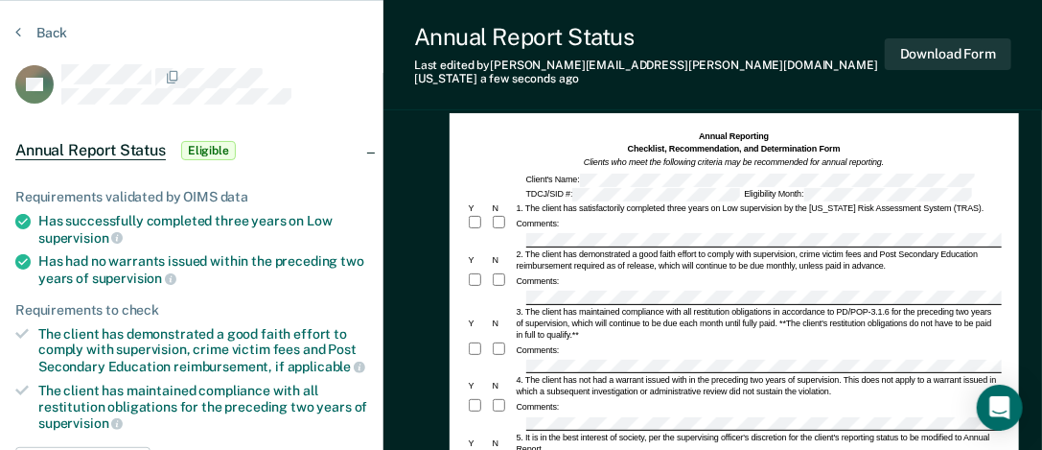
scroll to position [0, 0]
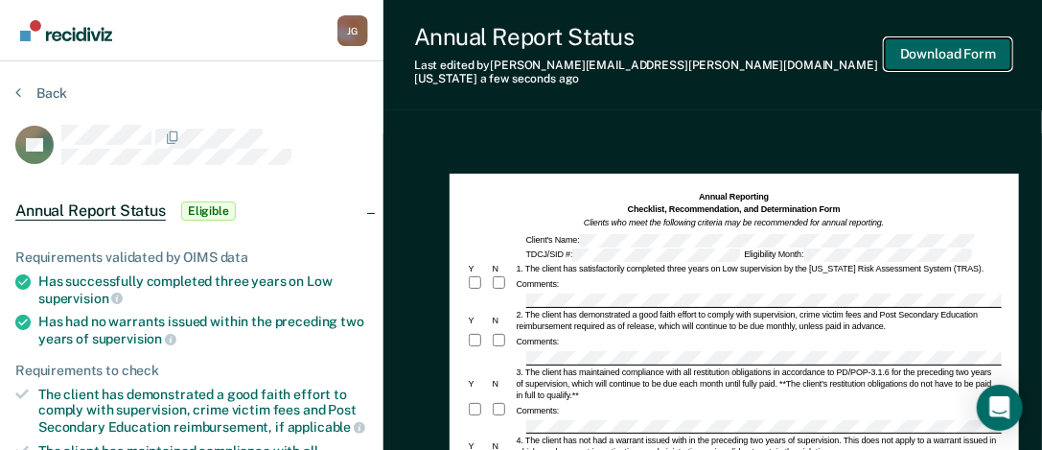
click at [949, 44] on button "Download Form" at bounding box center [948, 54] width 127 height 32
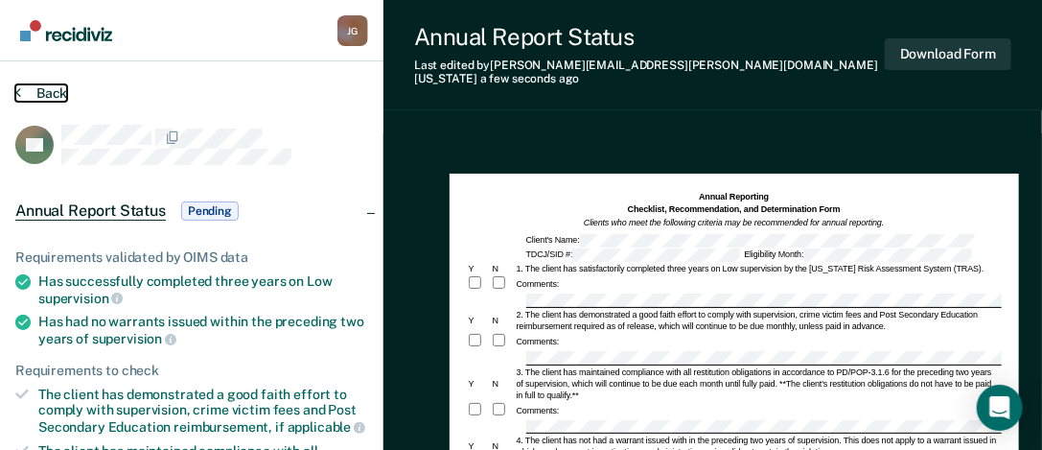
click at [56, 91] on button "Back" at bounding box center [41, 92] width 52 height 17
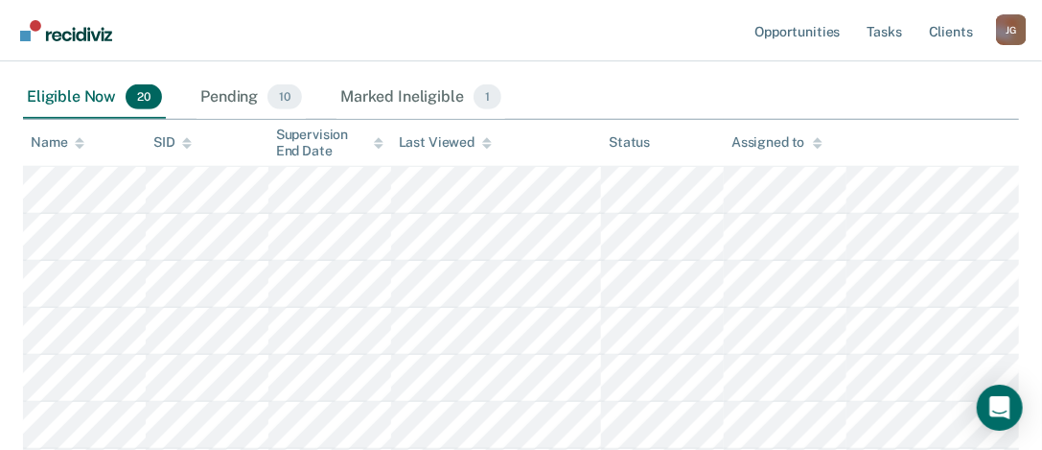
scroll to position [316, 0]
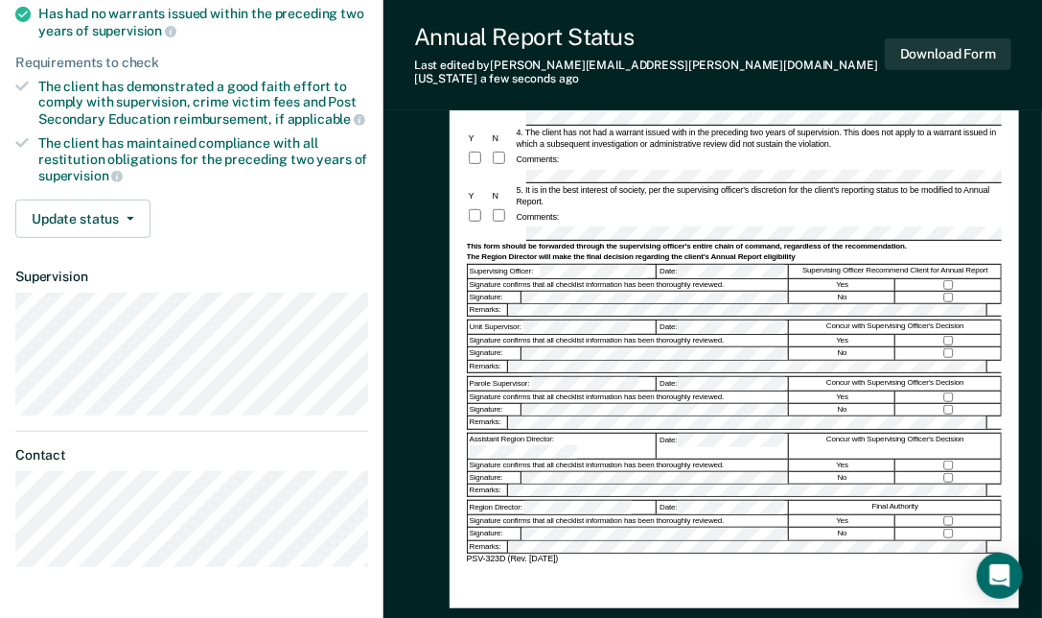
scroll to position [310, 0]
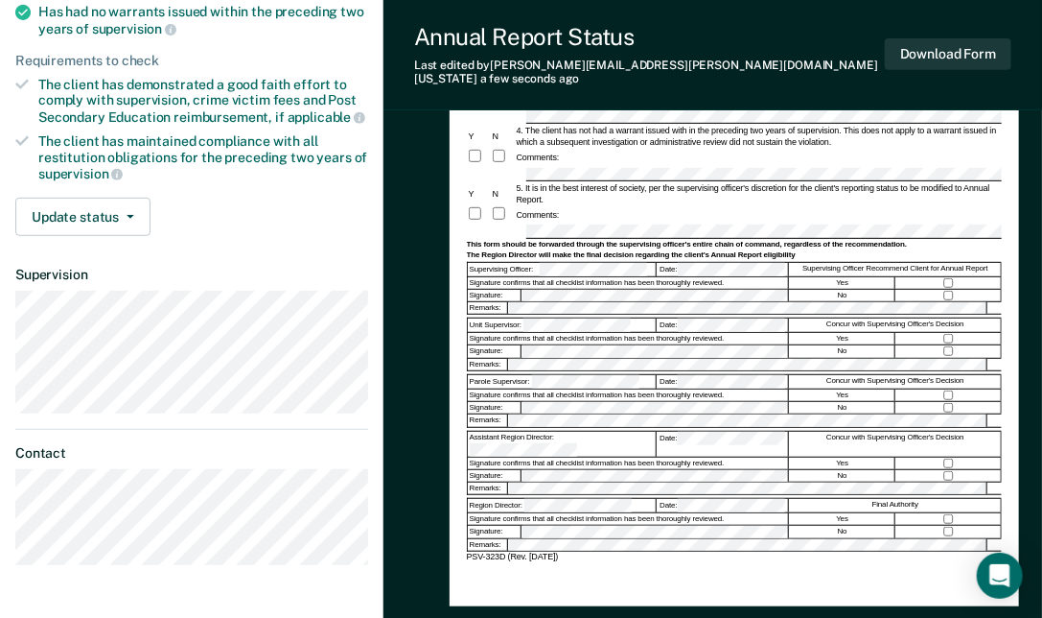
click at [619, 432] on div "Assistant Region Director:" at bounding box center [563, 444] width 190 height 25
click at [847, 333] on div "Yes" at bounding box center [842, 339] width 105 height 12
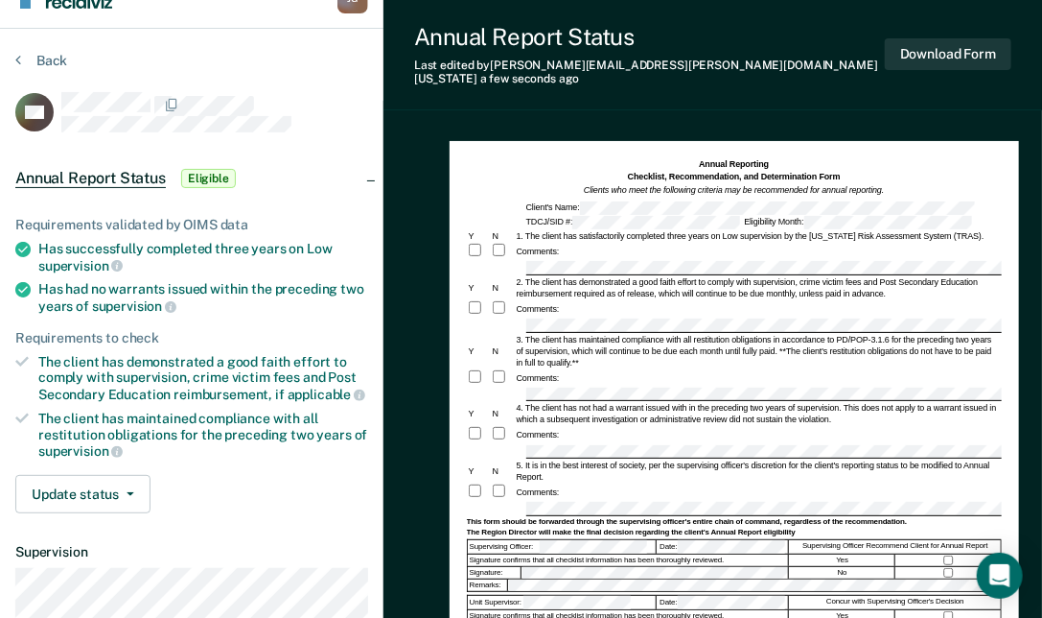
scroll to position [27, 0]
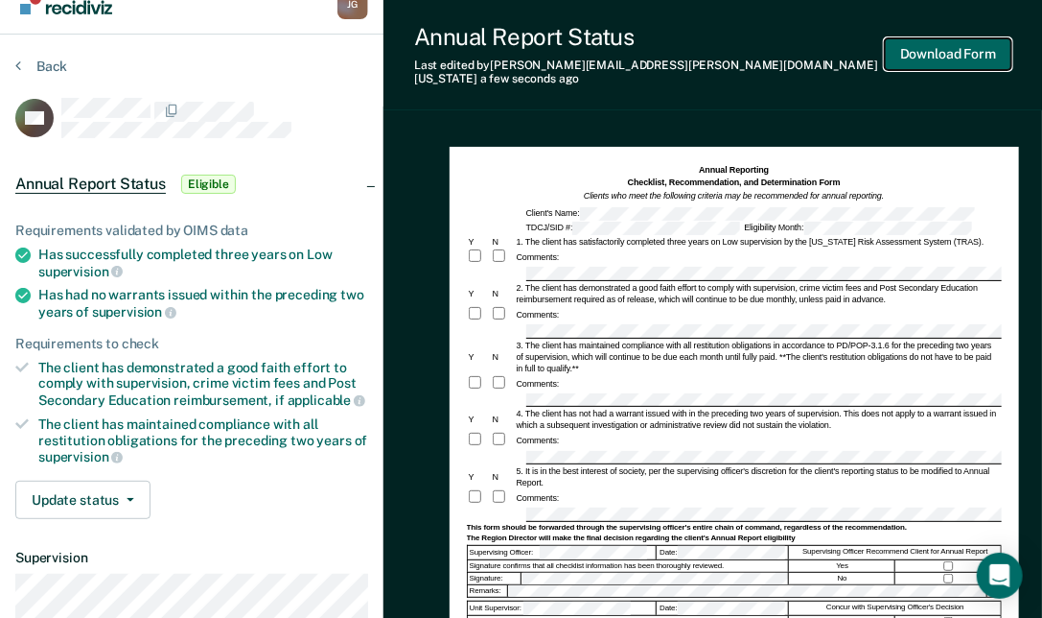
click at [952, 46] on button "Download Form" at bounding box center [948, 54] width 127 height 32
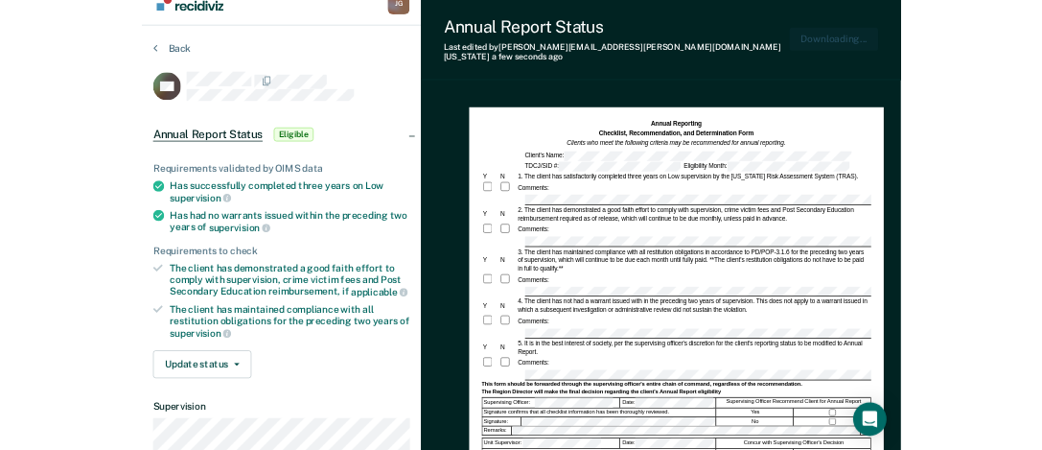
scroll to position [0, 0]
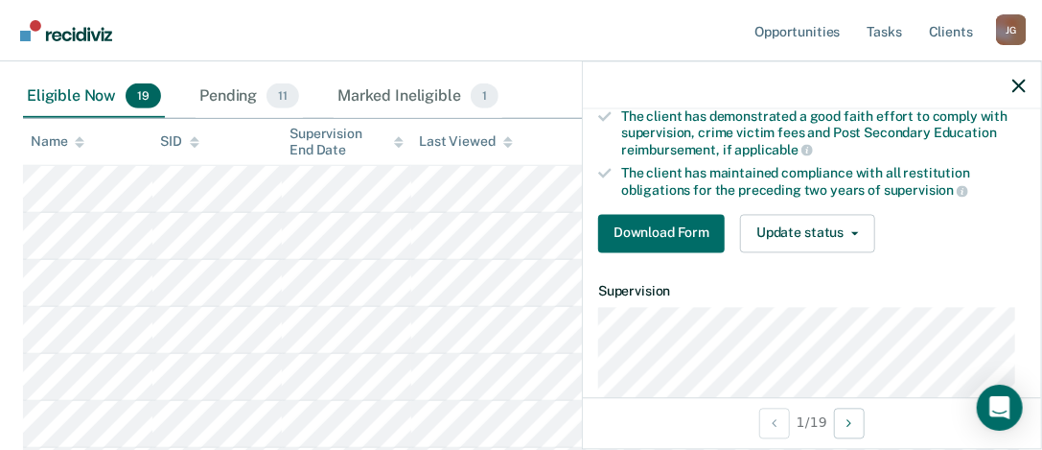
scroll to position [279, 0]
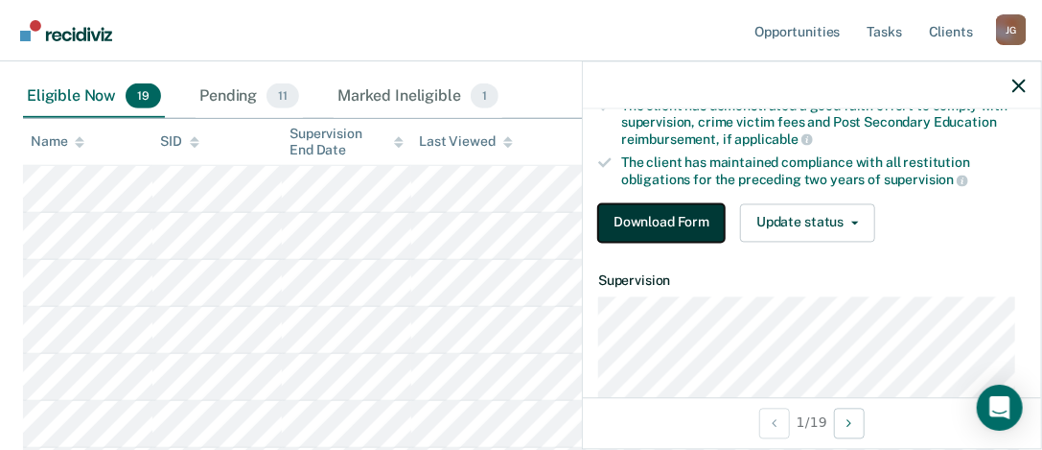
click at [672, 210] on button "Download Form" at bounding box center [661, 222] width 127 height 38
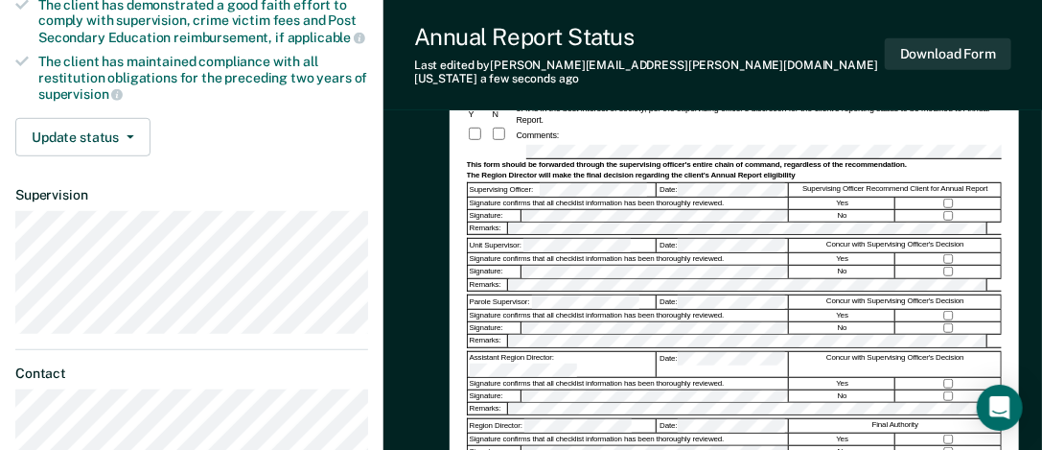
scroll to position [390, 0]
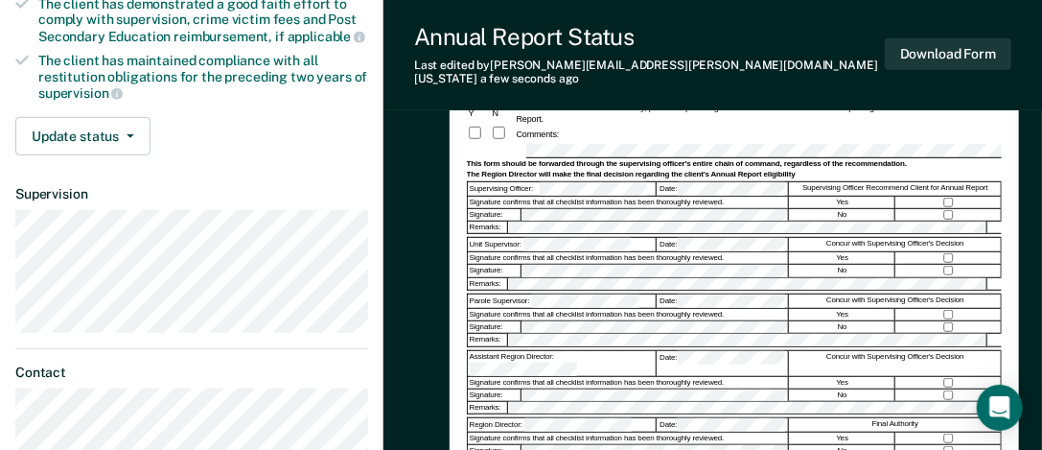
drag, startPoint x: 578, startPoint y: 278, endPoint x: 467, endPoint y: 344, distance: 129.4
click at [468, 351] on div "Assistant Region Director:" at bounding box center [563, 363] width 190 height 25
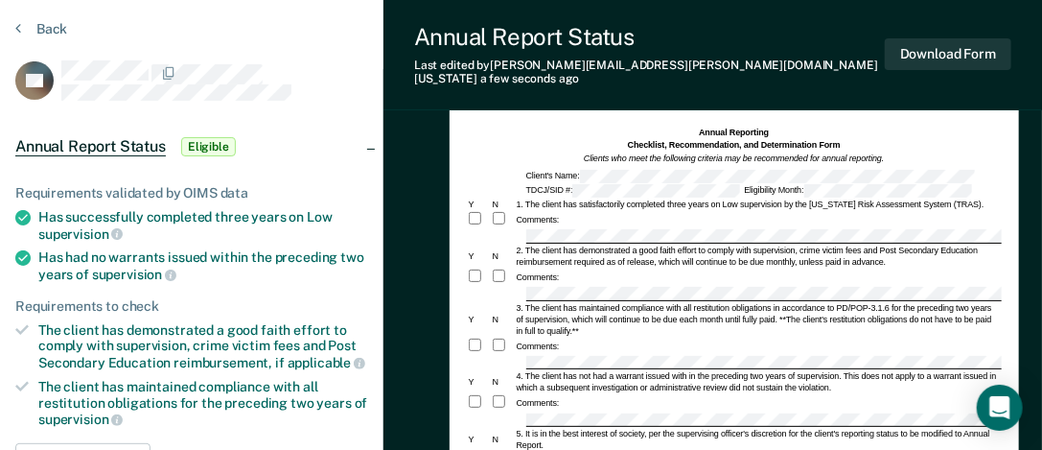
scroll to position [201, 0]
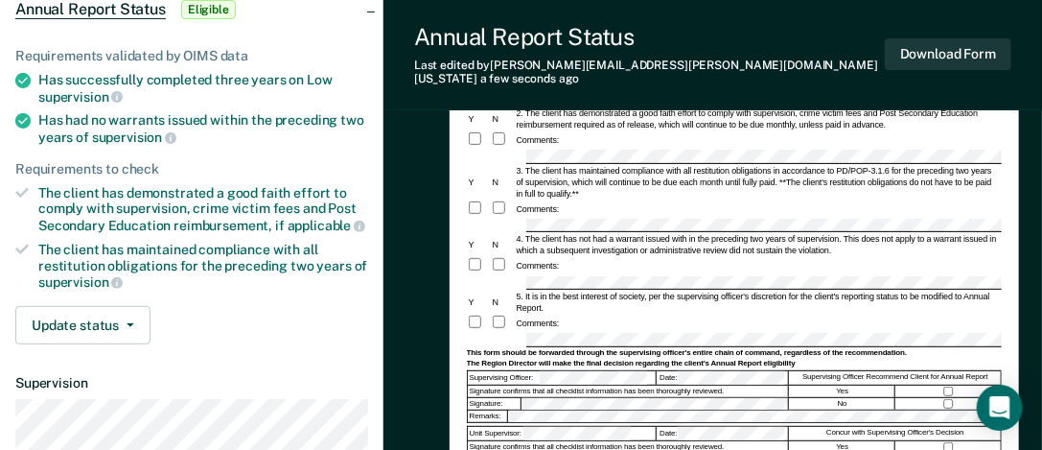
click at [691, 359] on div "The Region Director will make the final decision regarding the client's Annual …" at bounding box center [734, 364] width 535 height 10
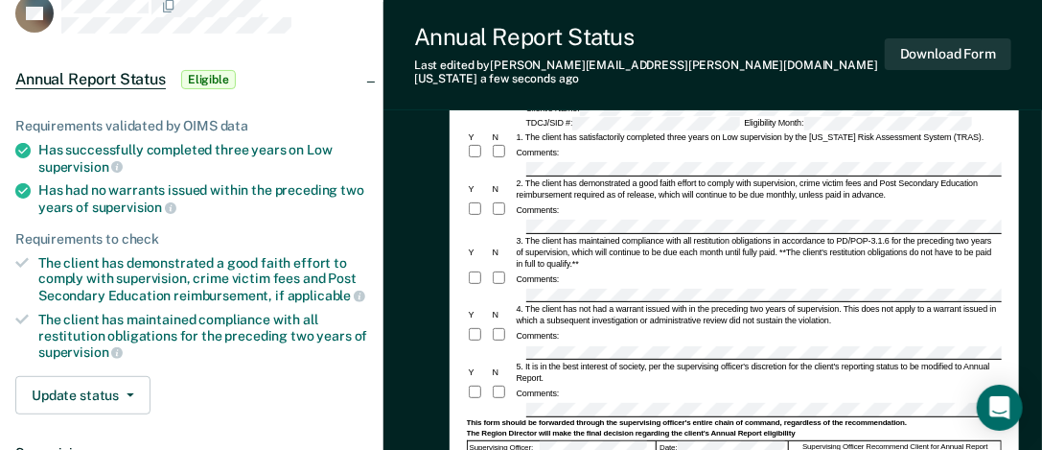
scroll to position [128, 0]
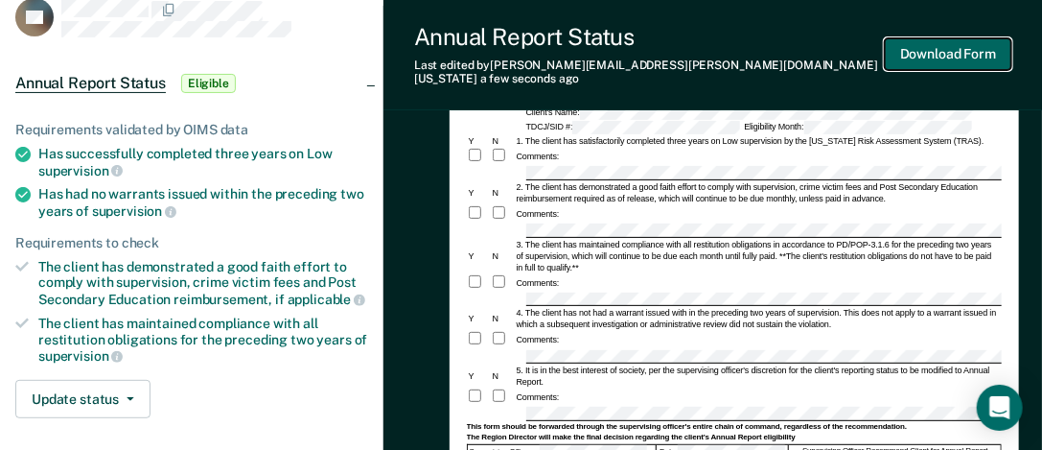
click at [954, 40] on button "Download Form" at bounding box center [948, 54] width 127 height 32
